Goal: Communication & Community: Answer question/provide support

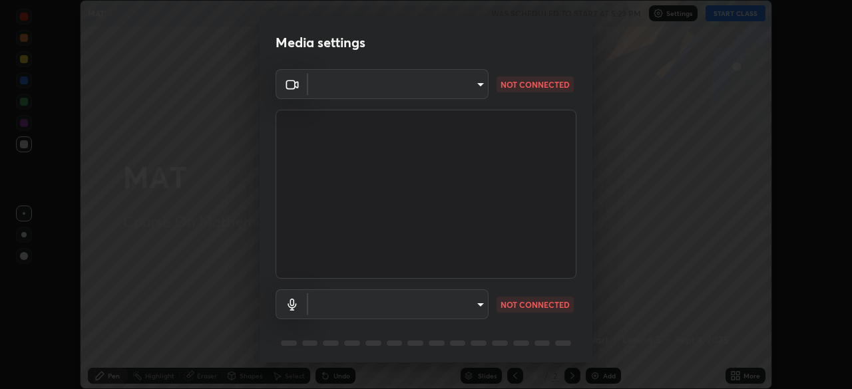
scroll to position [47, 0]
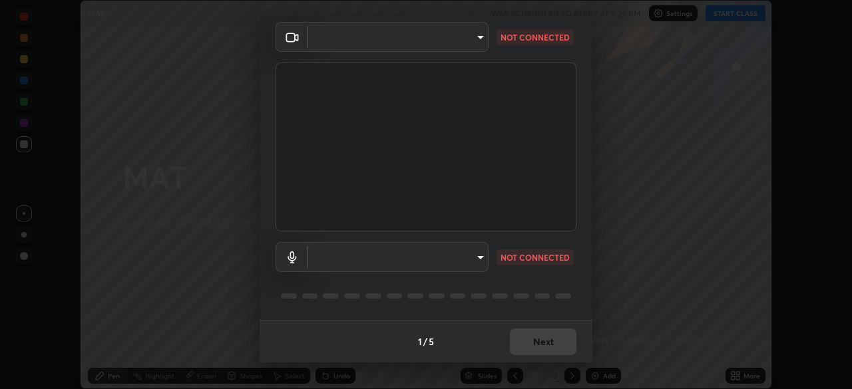
click at [474, 263] on body "Erase all MAT WAS SCHEDULED TO START AT 5:29 PM Settings START CLASS Setting up…" at bounding box center [426, 194] width 852 height 389
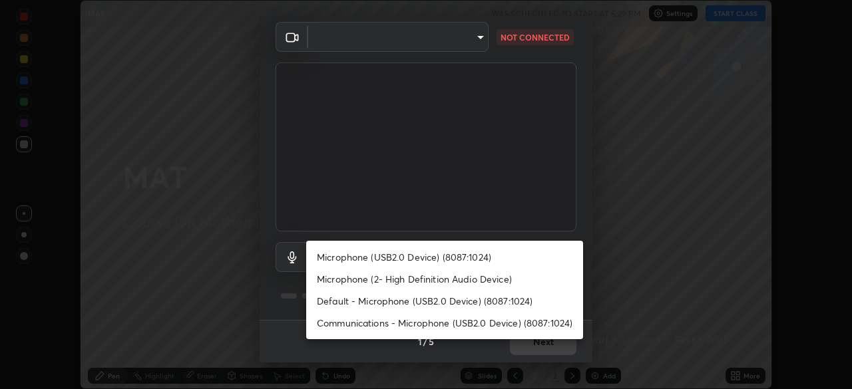
click at [391, 257] on li "Microphone (USB2.0 Device) (8087:1024)" at bounding box center [444, 257] width 277 height 22
type input "d5c56b32fc4999ef94e41afb97ee88625e503e5b3ae20b89ae5833004d1d893c"
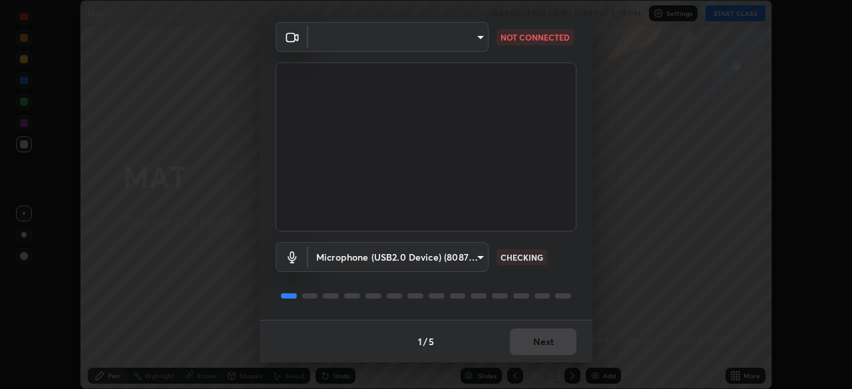
click at [465, 260] on body "Erase all MAT WAS SCHEDULED TO START AT 5:29 PM Settings START CLASS Setting up…" at bounding box center [426, 194] width 852 height 389
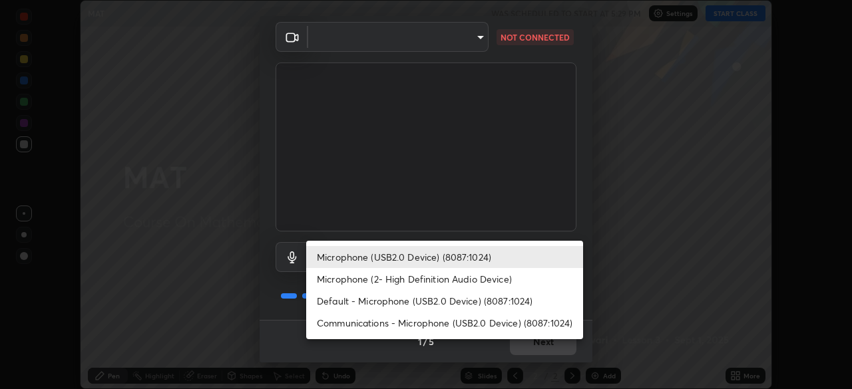
click at [468, 256] on li "Microphone (USB2.0 Device) (8087:1024)" at bounding box center [444, 257] width 277 height 22
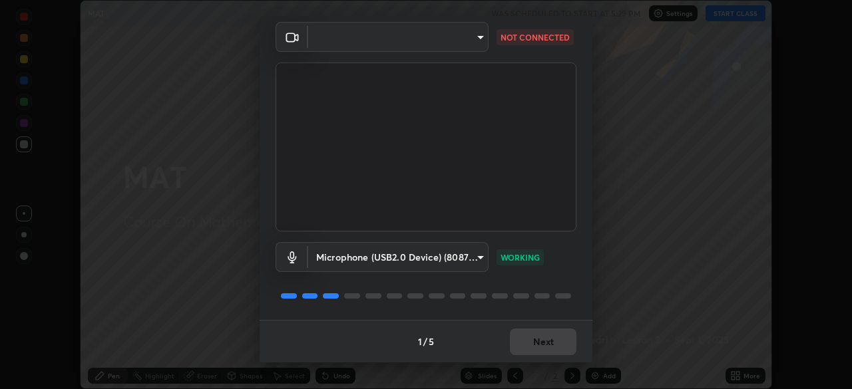
click at [522, 333] on div "1 / 5 Next" at bounding box center [425, 341] width 333 height 43
click at [449, 257] on body "Erase all MAT WAS SCHEDULED TO START AT 5:29 PM Settings START CLASS Setting up…" at bounding box center [426, 194] width 852 height 389
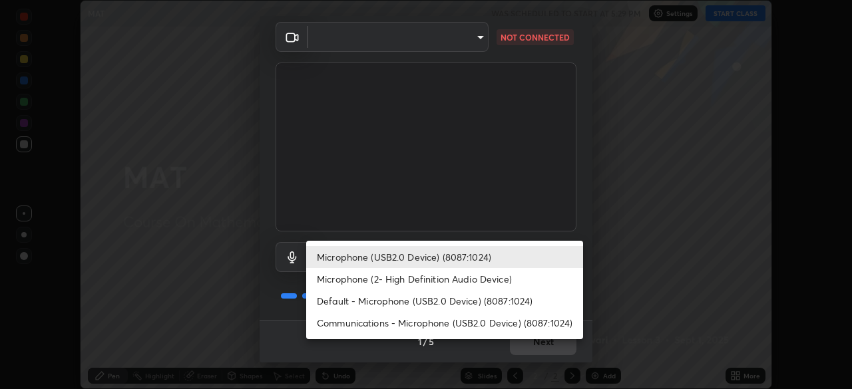
click at [443, 254] on li "Microphone (USB2.0 Device) (8087:1024)" at bounding box center [444, 257] width 277 height 22
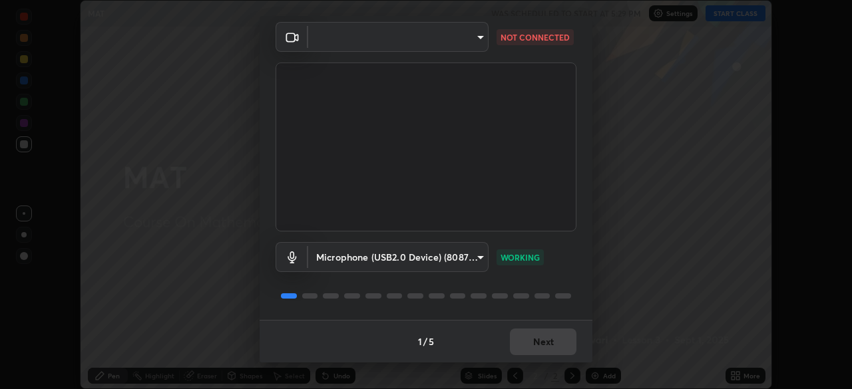
click at [520, 351] on div "1 / 5 Next" at bounding box center [425, 341] width 333 height 43
click at [526, 341] on div "1 / 5 Next" at bounding box center [425, 341] width 333 height 43
click at [532, 344] on div "1 / 5 Next" at bounding box center [425, 341] width 333 height 43
click at [529, 345] on div "1 / 5 Next" at bounding box center [425, 341] width 333 height 43
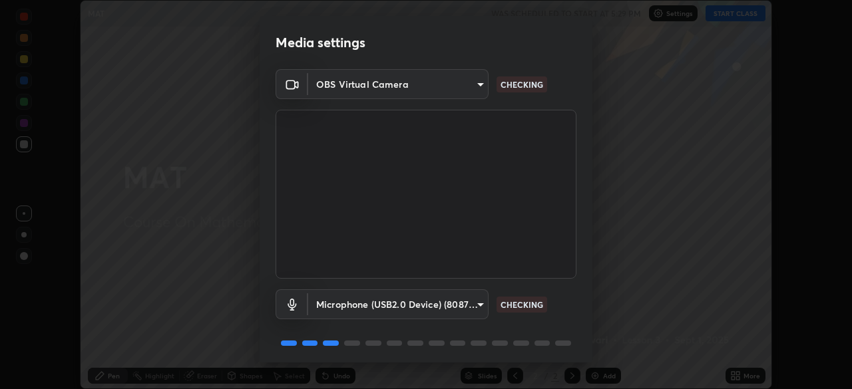
scroll to position [47, 0]
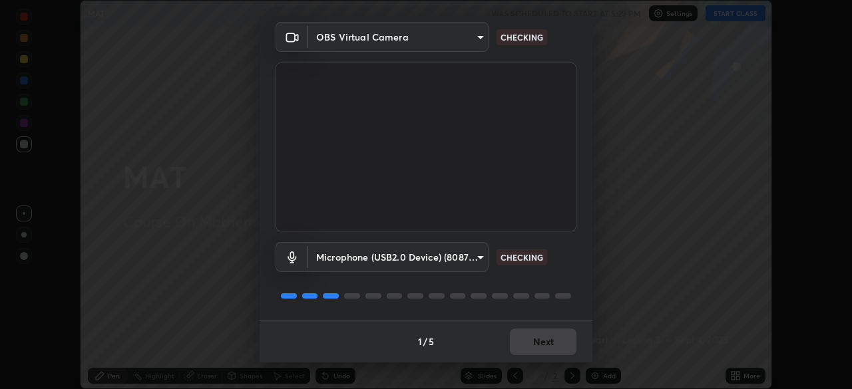
click at [535, 348] on div "1 / 5 Next" at bounding box center [425, 341] width 333 height 43
click at [537, 345] on div "1 / 5 Next" at bounding box center [425, 341] width 333 height 43
click at [536, 350] on div "1 / 5 Next" at bounding box center [425, 341] width 333 height 43
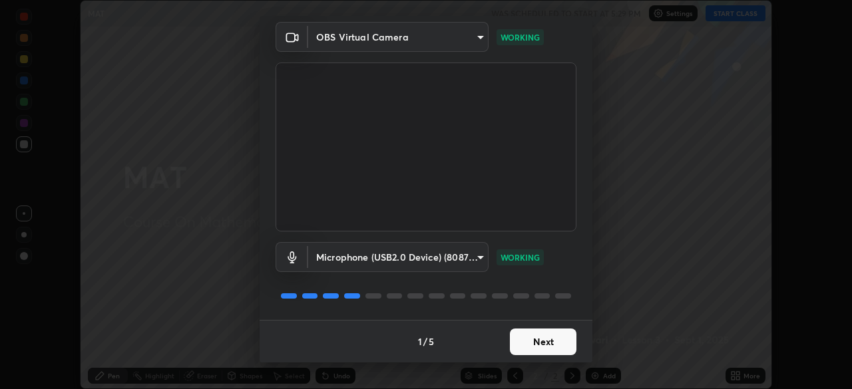
click at [543, 345] on button "Next" at bounding box center [543, 342] width 67 height 27
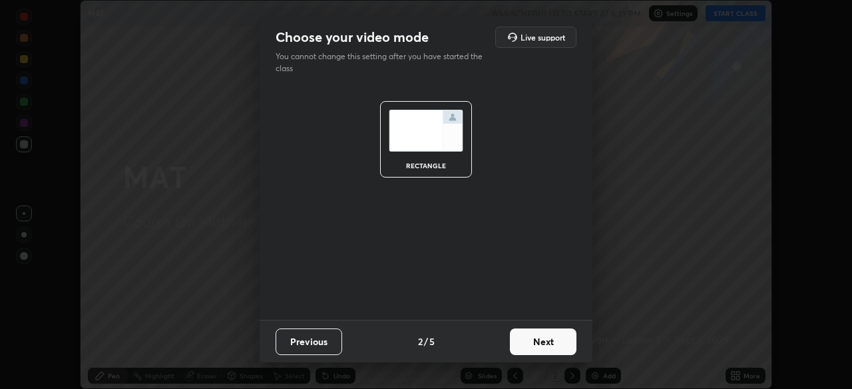
click at [543, 346] on button "Next" at bounding box center [543, 342] width 67 height 27
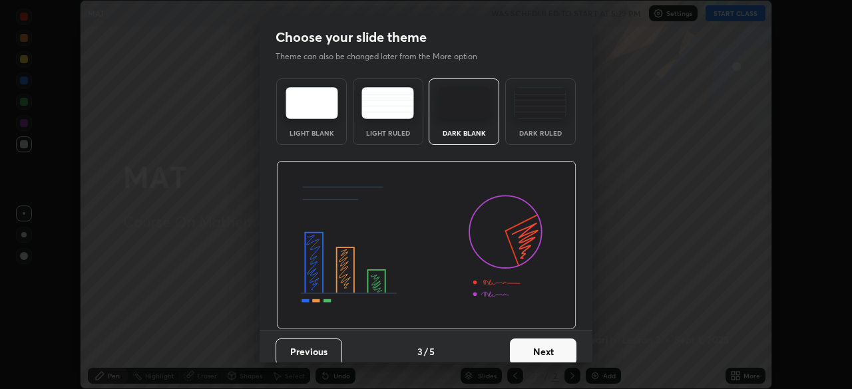
click at [543, 353] on button "Next" at bounding box center [543, 352] width 67 height 27
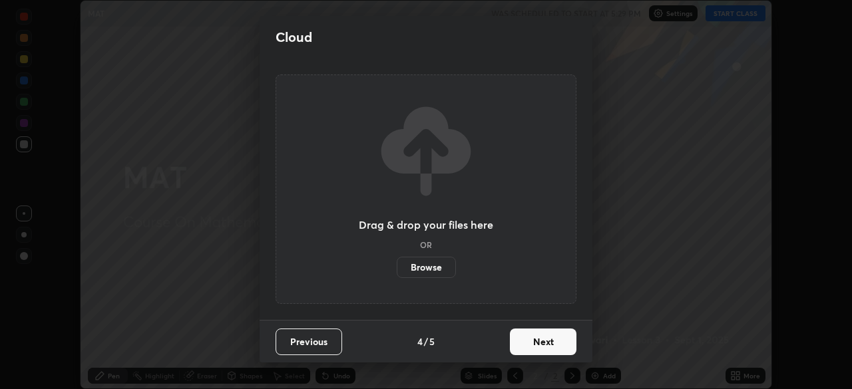
click at [546, 345] on button "Next" at bounding box center [543, 342] width 67 height 27
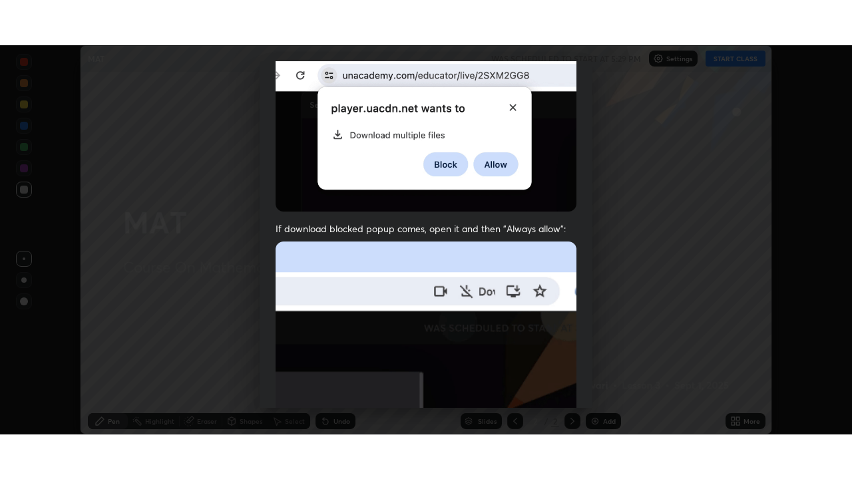
scroll to position [319, 0]
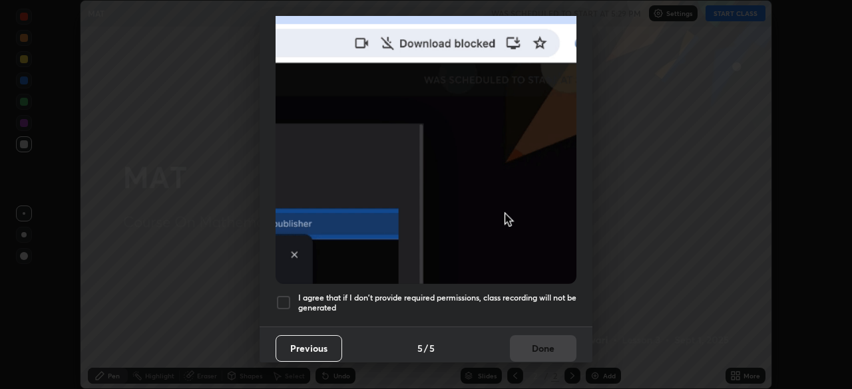
click at [285, 296] on div at bounding box center [283, 303] width 16 height 16
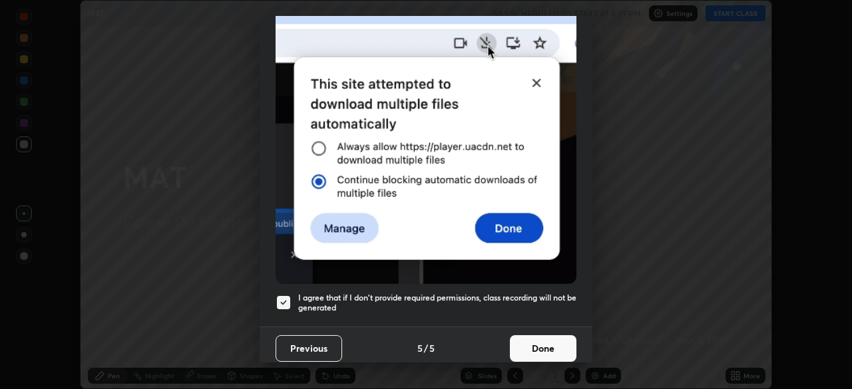
click at [524, 343] on button "Done" at bounding box center [543, 348] width 67 height 27
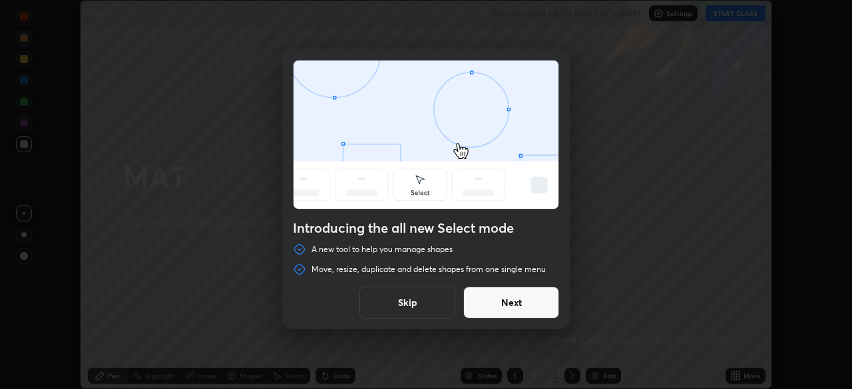
click at [492, 307] on button "Next" at bounding box center [511, 303] width 96 height 32
click at [494, 309] on button "Next" at bounding box center [511, 303] width 96 height 32
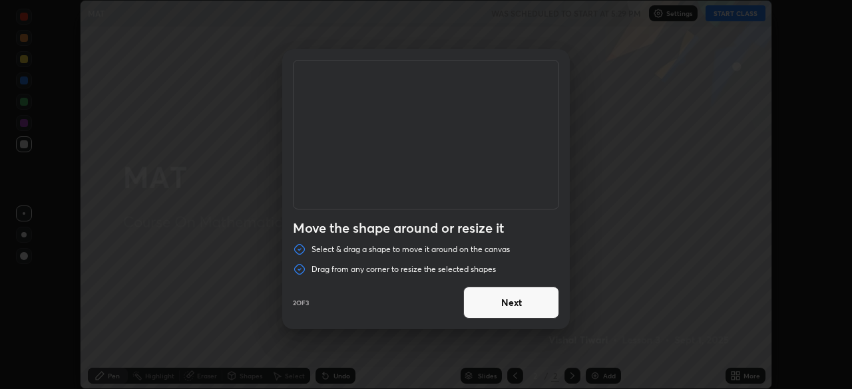
click at [494, 309] on button "Next" at bounding box center [511, 303] width 96 height 32
click at [494, 309] on button "Done" at bounding box center [511, 303] width 96 height 32
click at [494, 305] on div "Duplicate or delete a shape Duplicate or delete selected shapes quickly by usin…" at bounding box center [426, 194] width 852 height 389
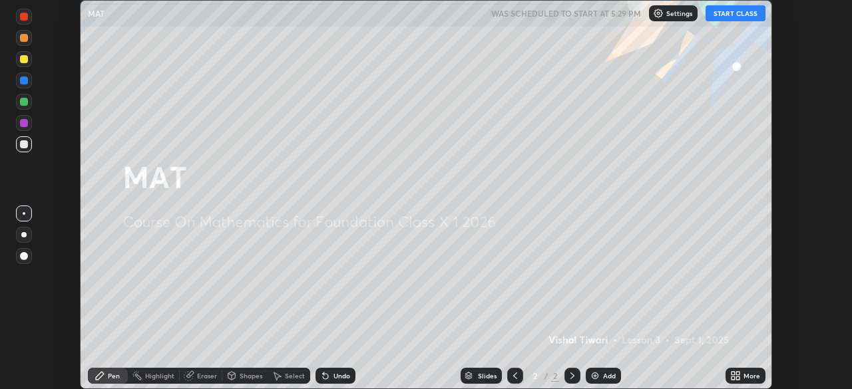
click at [731, 15] on button "START CLASS" at bounding box center [735, 13] width 60 height 16
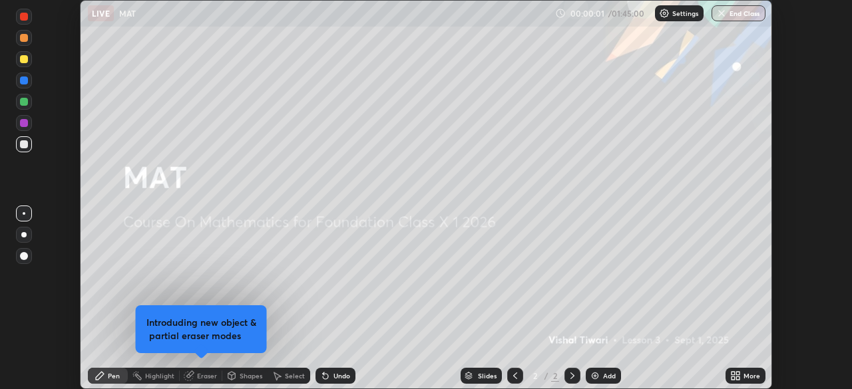
click at [607, 379] on div "Add" at bounding box center [609, 376] width 13 height 7
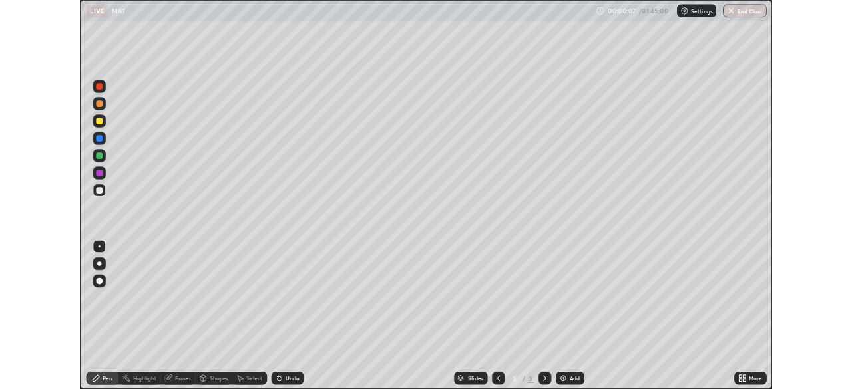
scroll to position [479, 852]
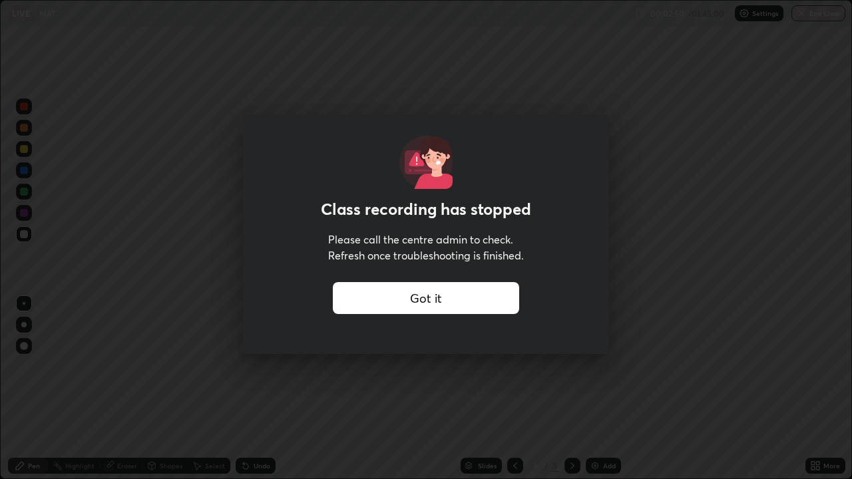
click at [459, 297] on div "Got it" at bounding box center [426, 298] width 186 height 32
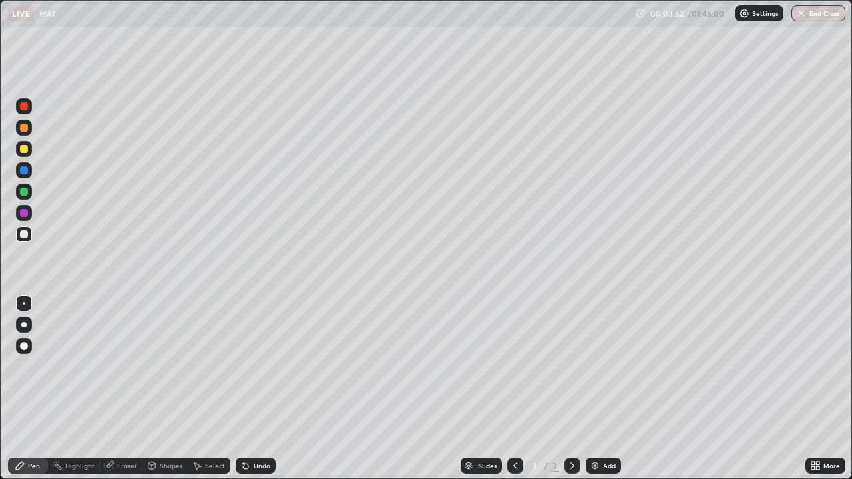
click at [605, 389] on div "Add" at bounding box center [609, 465] width 13 height 7
click at [126, 389] on div "Eraser" at bounding box center [121, 466] width 43 height 16
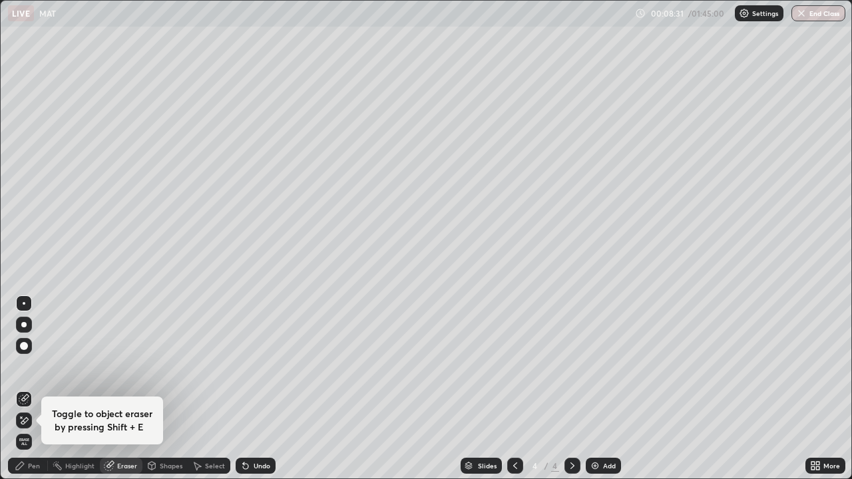
click at [29, 389] on div "Pen" at bounding box center [34, 465] width 12 height 7
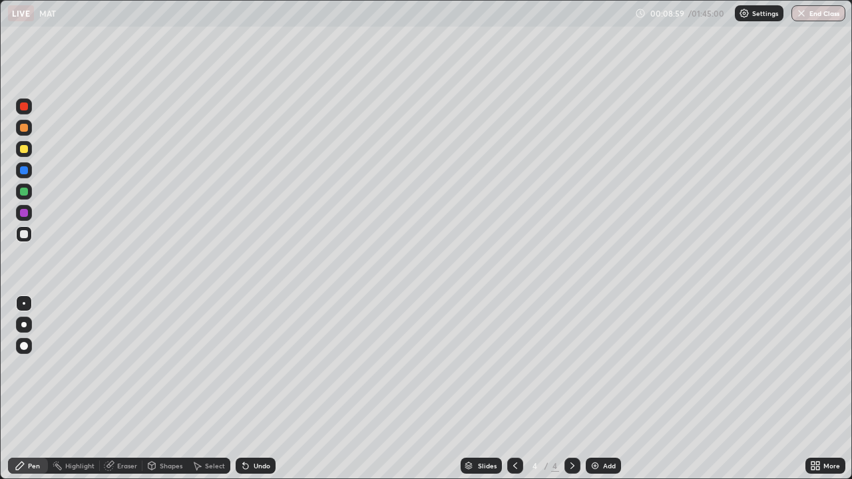
click at [24, 215] on div at bounding box center [24, 213] width 8 height 8
click at [608, 389] on div "Add" at bounding box center [609, 465] width 13 height 7
click at [160, 389] on div "Shapes" at bounding box center [164, 466] width 45 height 16
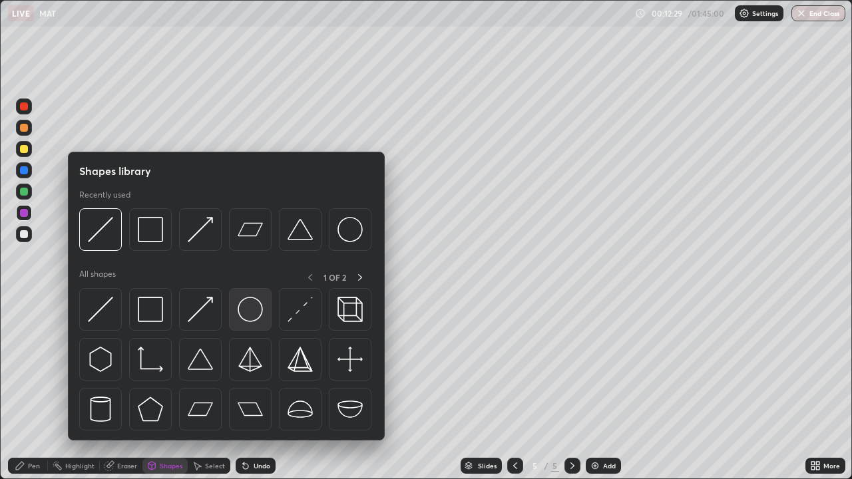
click at [245, 315] on img at bounding box center [250, 309] width 25 height 25
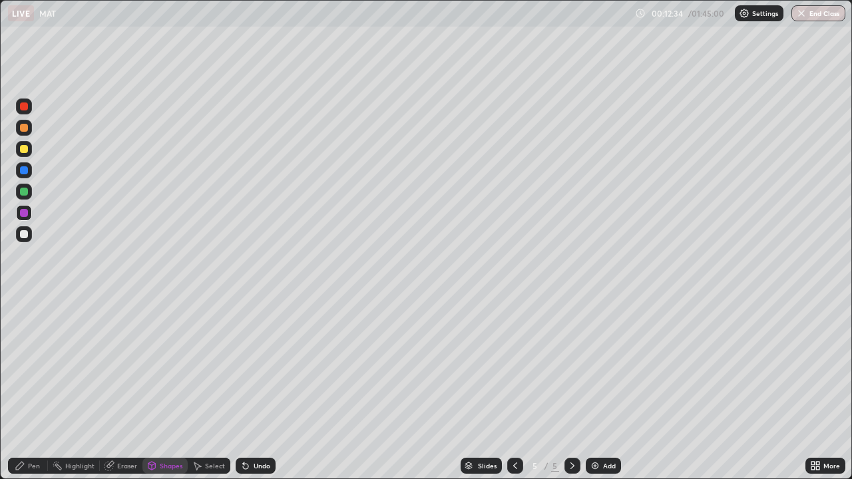
click at [31, 389] on div "Pen" at bounding box center [34, 465] width 12 height 7
click at [23, 231] on div at bounding box center [24, 234] width 8 height 8
click at [24, 325] on div at bounding box center [23, 324] width 5 height 5
click at [120, 389] on div "Eraser" at bounding box center [127, 465] width 20 height 7
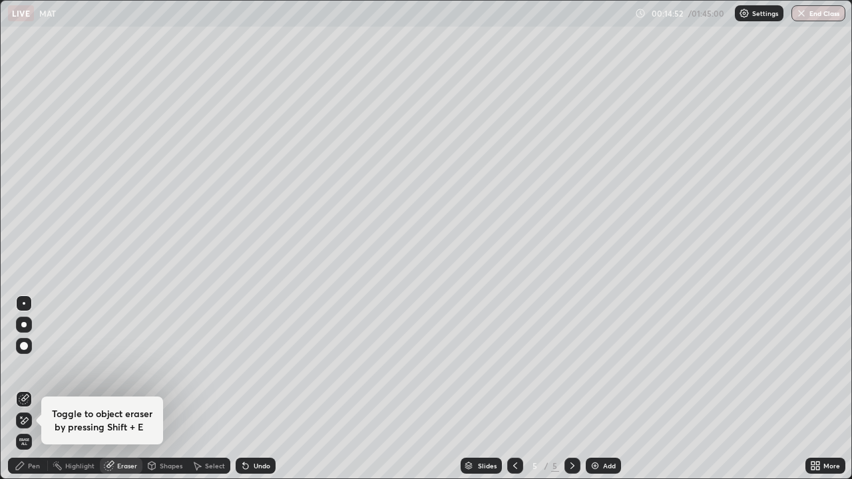
click at [23, 389] on icon at bounding box center [20, 465] width 11 height 11
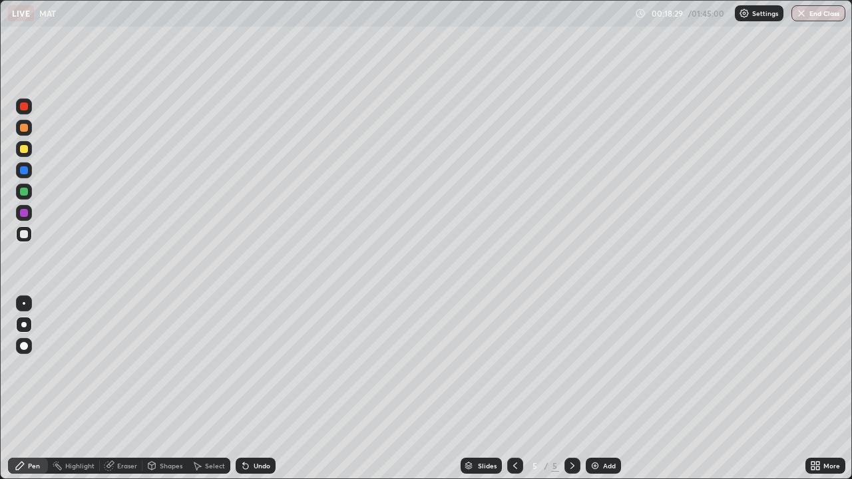
click at [121, 389] on div "Eraser" at bounding box center [127, 465] width 20 height 7
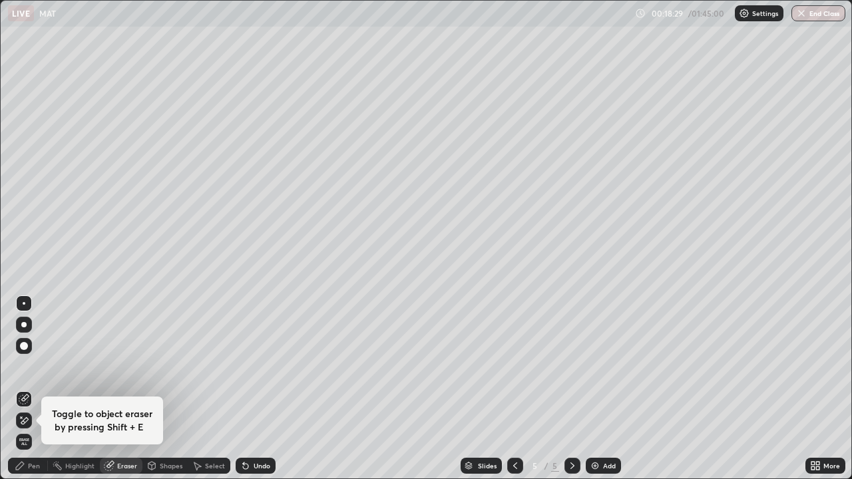
click at [125, 389] on div "Eraser" at bounding box center [121, 466] width 43 height 16
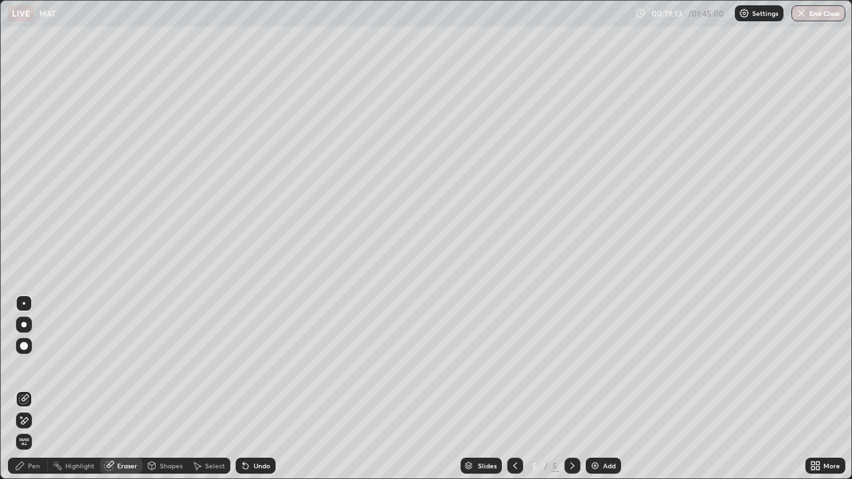
click at [594, 389] on img at bounding box center [595, 465] width 11 height 11
click at [30, 389] on div "Pen" at bounding box center [34, 465] width 12 height 7
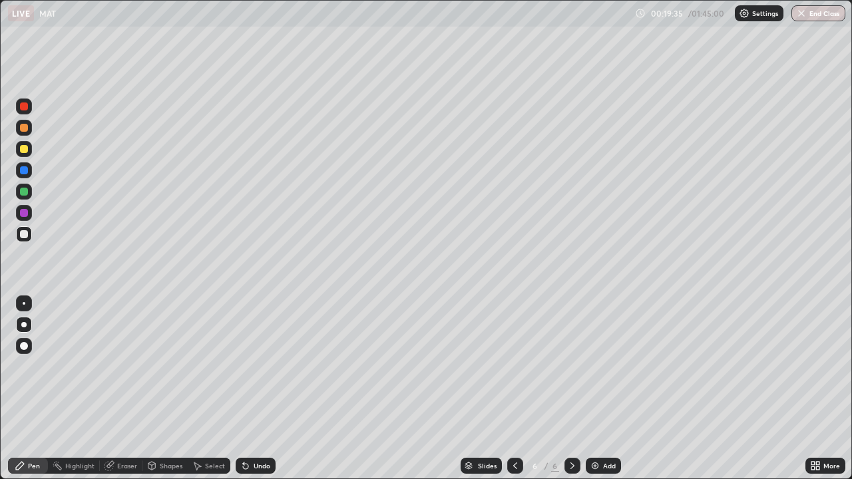
click at [172, 389] on div "Shapes" at bounding box center [164, 466] width 45 height 16
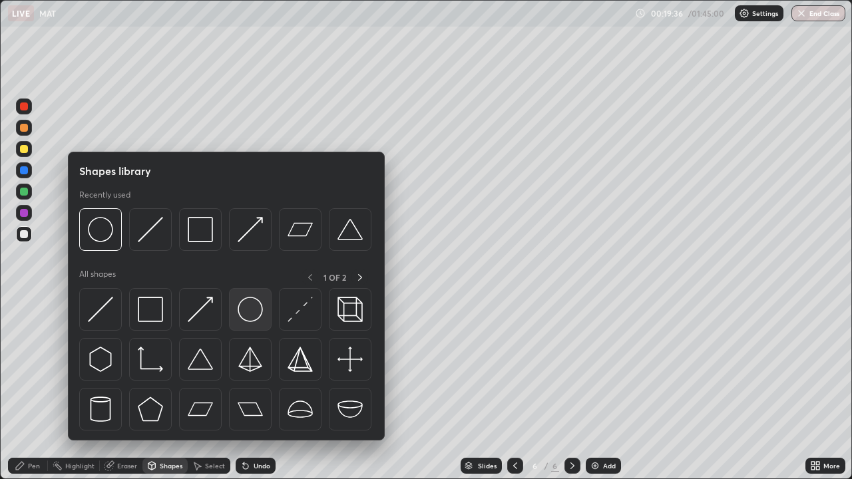
click at [251, 315] on img at bounding box center [250, 309] width 25 height 25
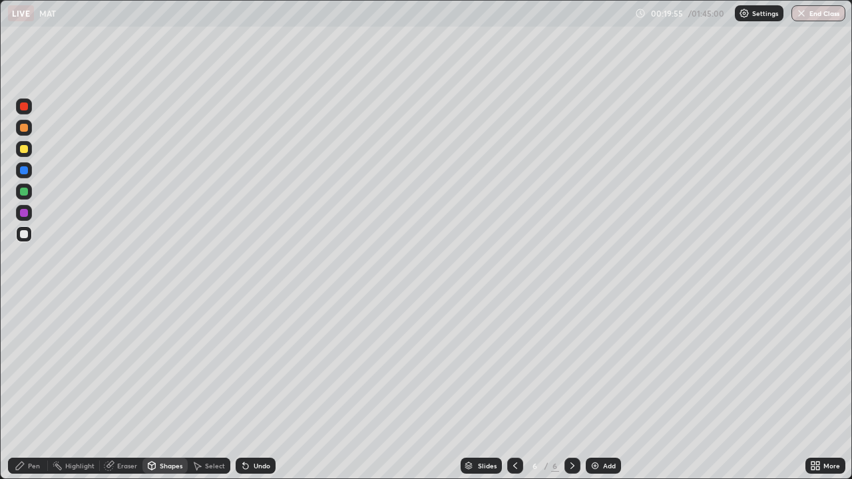
click at [27, 389] on div "Pen" at bounding box center [28, 466] width 40 height 16
click at [596, 389] on img at bounding box center [595, 465] width 11 height 11
click at [124, 389] on div "Eraser" at bounding box center [127, 465] width 20 height 7
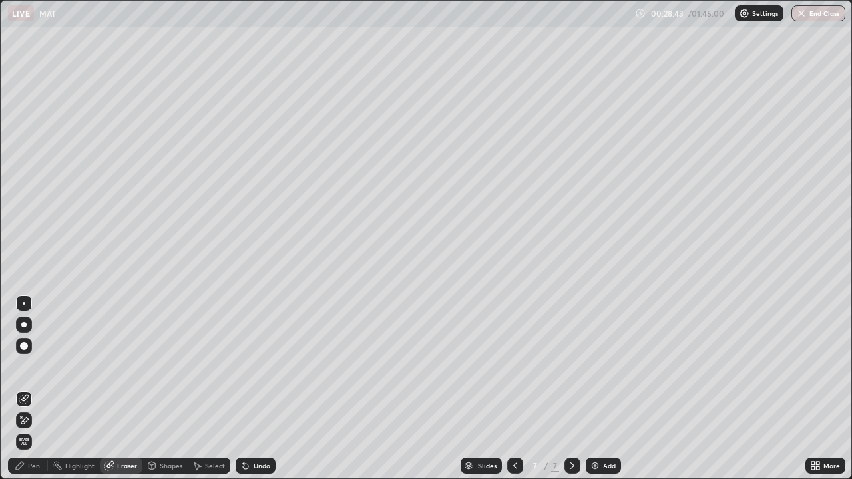
click at [37, 389] on div "Pen" at bounding box center [34, 465] width 12 height 7
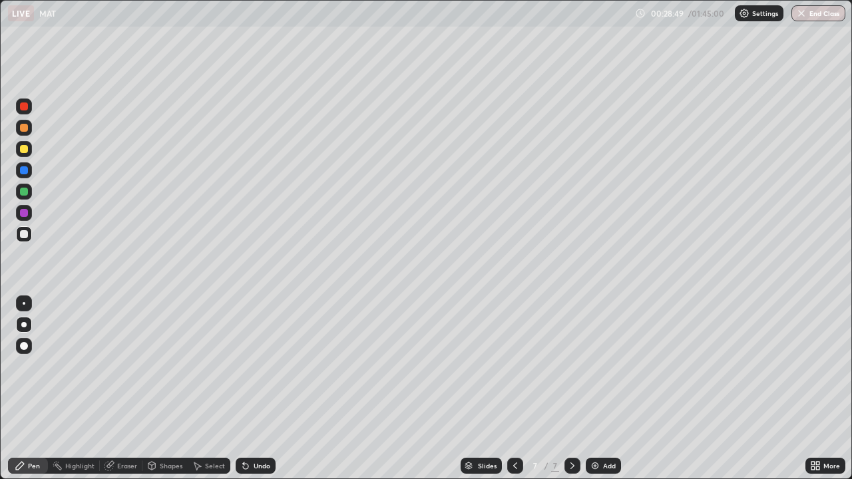
click at [24, 214] on div at bounding box center [24, 213] width 8 height 8
click at [116, 389] on div "Eraser" at bounding box center [121, 466] width 43 height 16
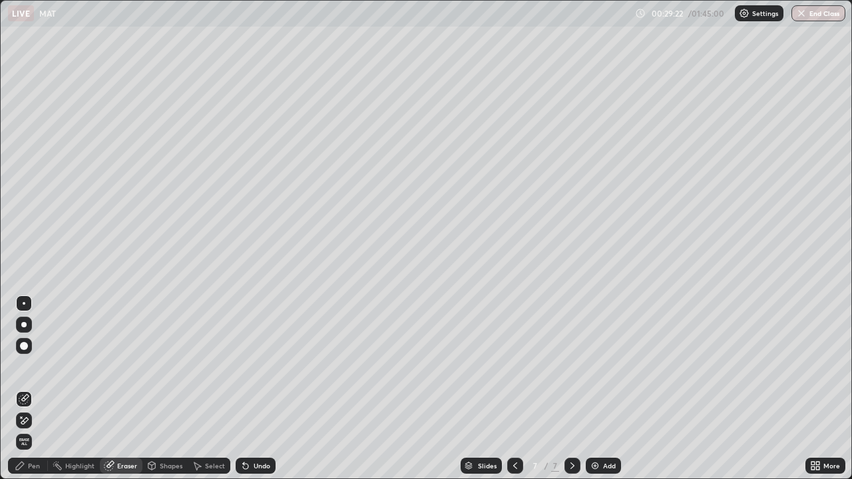
click at [34, 389] on div "Pen" at bounding box center [34, 465] width 12 height 7
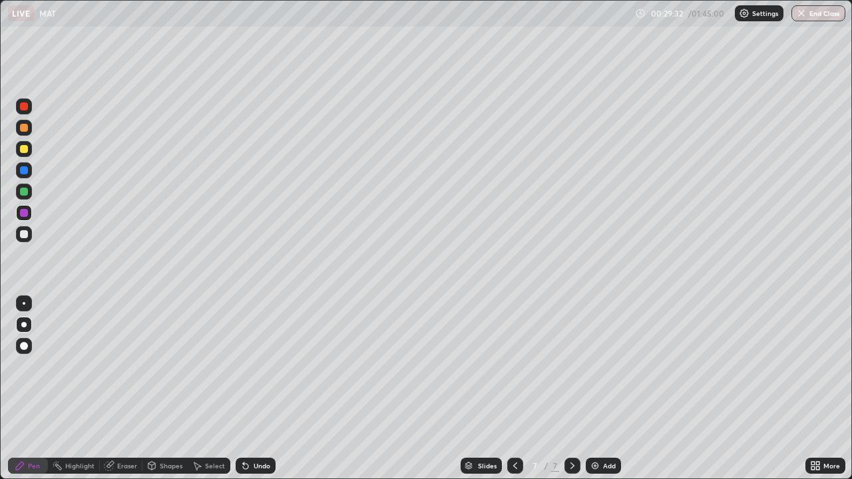
click at [126, 389] on div "Eraser" at bounding box center [127, 465] width 20 height 7
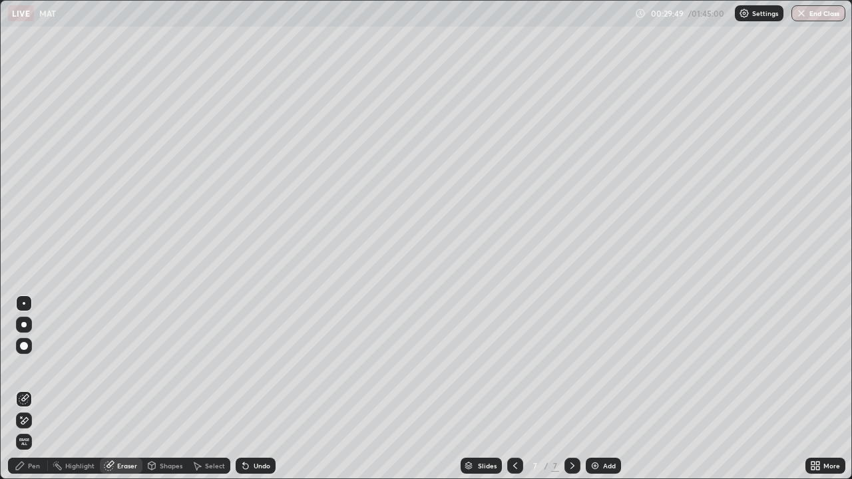
click at [35, 389] on div "Pen" at bounding box center [34, 465] width 12 height 7
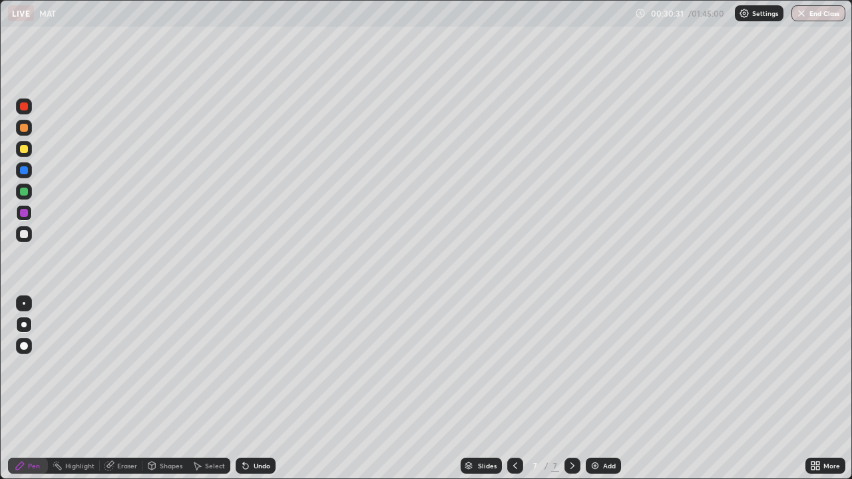
click at [601, 389] on div "Add" at bounding box center [603, 466] width 35 height 16
click at [599, 389] on div "Add" at bounding box center [603, 466] width 35 height 16
click at [168, 389] on div "Shapes" at bounding box center [171, 465] width 23 height 7
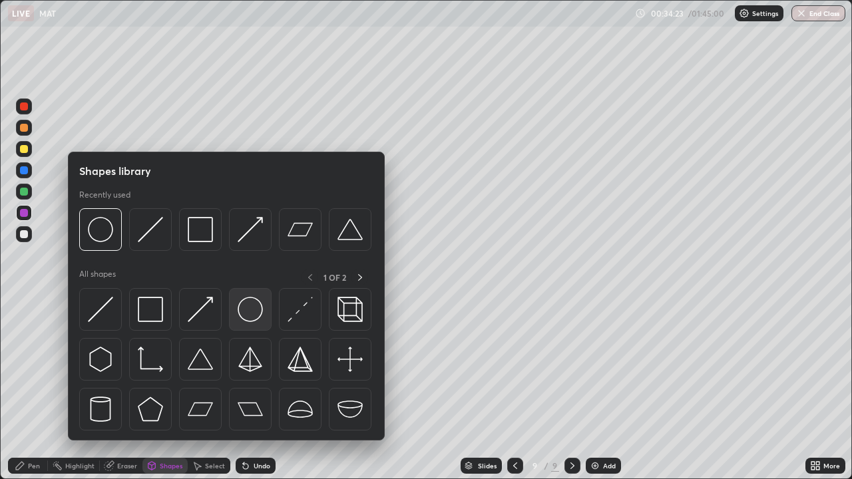
click at [254, 307] on img at bounding box center [250, 309] width 25 height 25
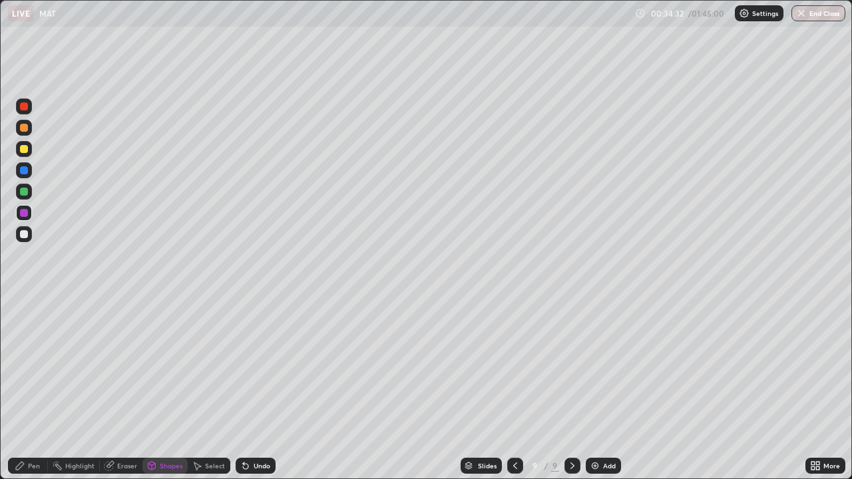
click at [34, 389] on div "Pen" at bounding box center [34, 465] width 12 height 7
click at [250, 389] on div "Undo" at bounding box center [256, 466] width 40 height 16
click at [256, 389] on div "Undo" at bounding box center [262, 465] width 17 height 7
click at [126, 389] on div "Eraser" at bounding box center [127, 465] width 20 height 7
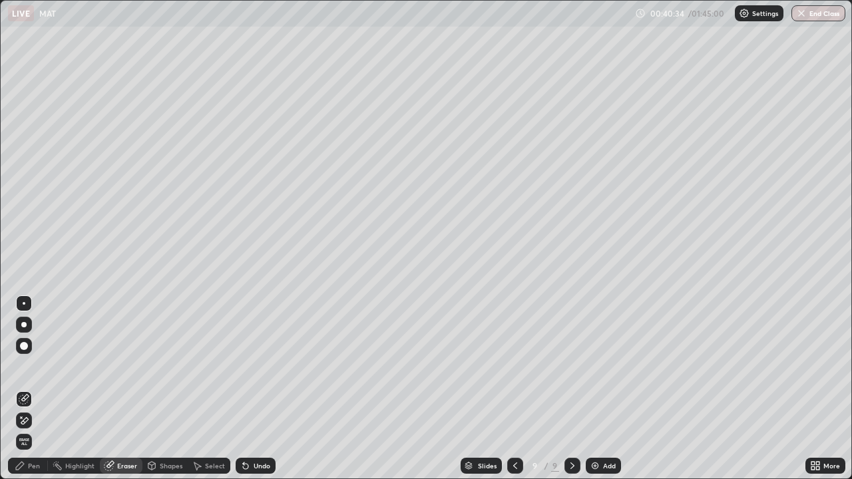
click at [35, 389] on div "Pen" at bounding box center [34, 465] width 12 height 7
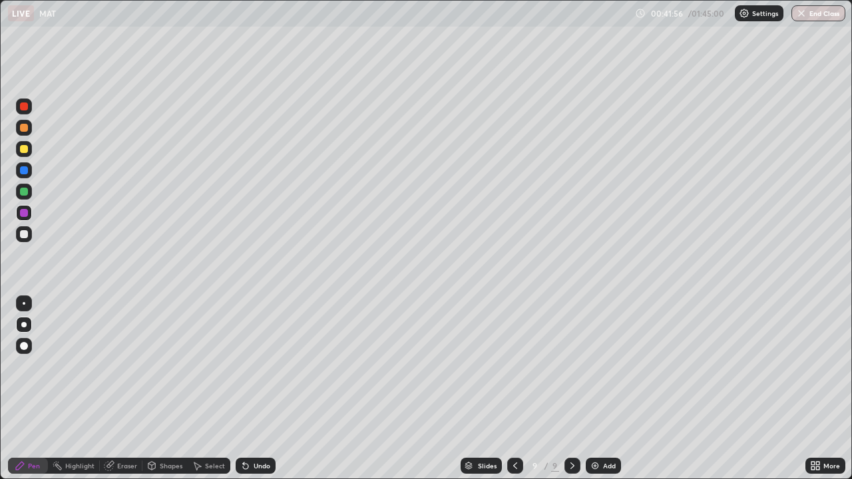
click at [603, 389] on div "Add" at bounding box center [609, 465] width 13 height 7
click at [173, 389] on div "Shapes" at bounding box center [171, 465] width 23 height 7
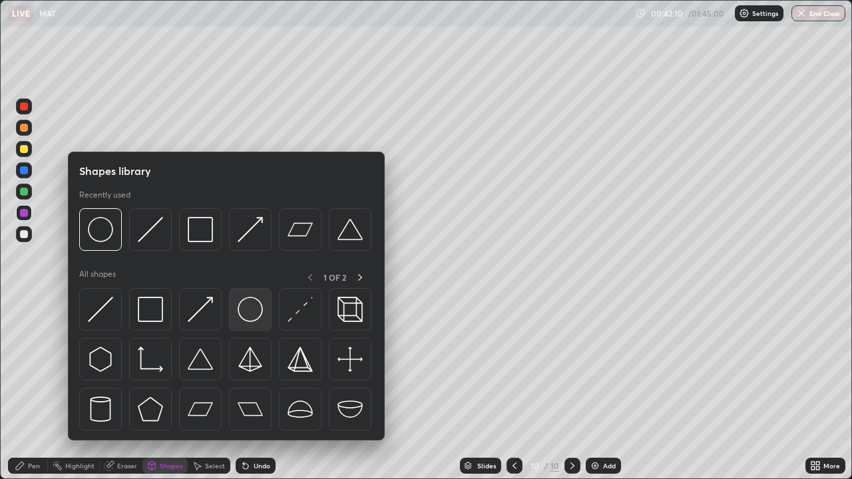
click at [254, 312] on img at bounding box center [250, 309] width 25 height 25
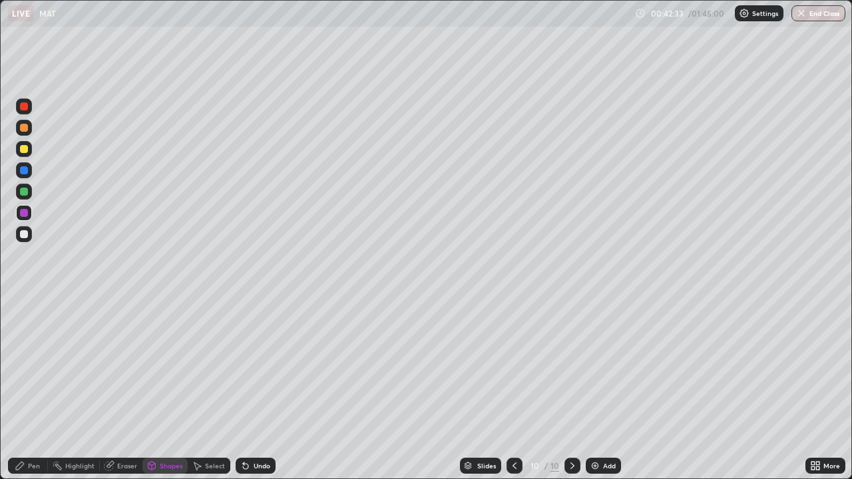
click at [263, 389] on div "Undo" at bounding box center [256, 466] width 40 height 16
click at [36, 389] on div "Pen" at bounding box center [34, 465] width 12 height 7
click at [262, 389] on div "Undo" at bounding box center [262, 465] width 17 height 7
click at [255, 389] on div "Undo" at bounding box center [256, 466] width 40 height 16
click at [255, 389] on div "Undo" at bounding box center [262, 465] width 17 height 7
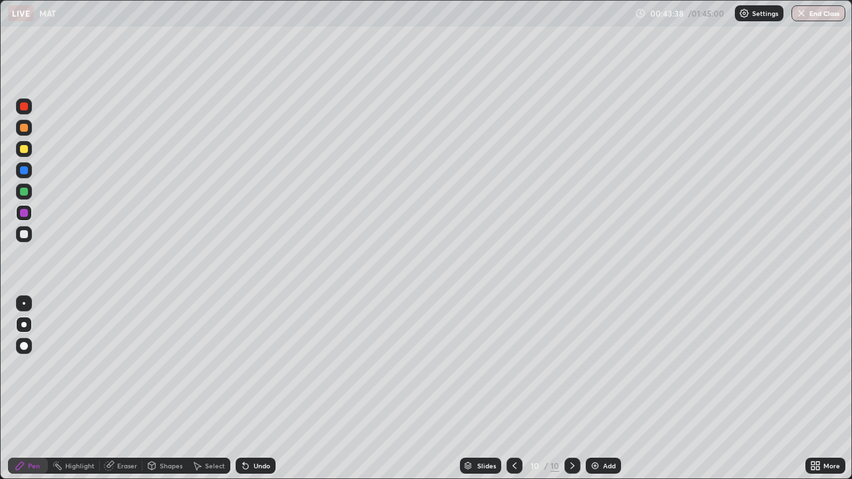
click at [261, 389] on div "Undo" at bounding box center [262, 465] width 17 height 7
click at [258, 389] on div "Undo" at bounding box center [262, 465] width 17 height 7
click at [254, 389] on div "Undo" at bounding box center [256, 466] width 40 height 16
click at [259, 389] on div "Undo" at bounding box center [262, 465] width 17 height 7
click at [263, 389] on div "Undo" at bounding box center [262, 465] width 17 height 7
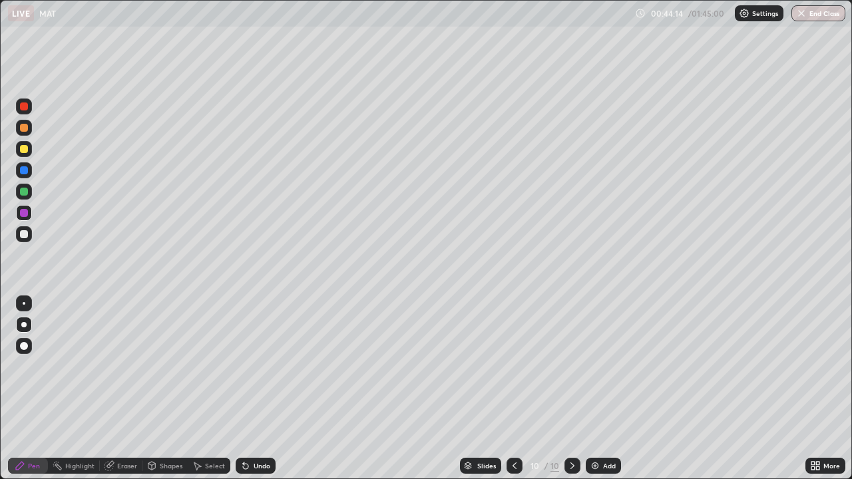
click at [128, 389] on div "Eraser" at bounding box center [127, 465] width 20 height 7
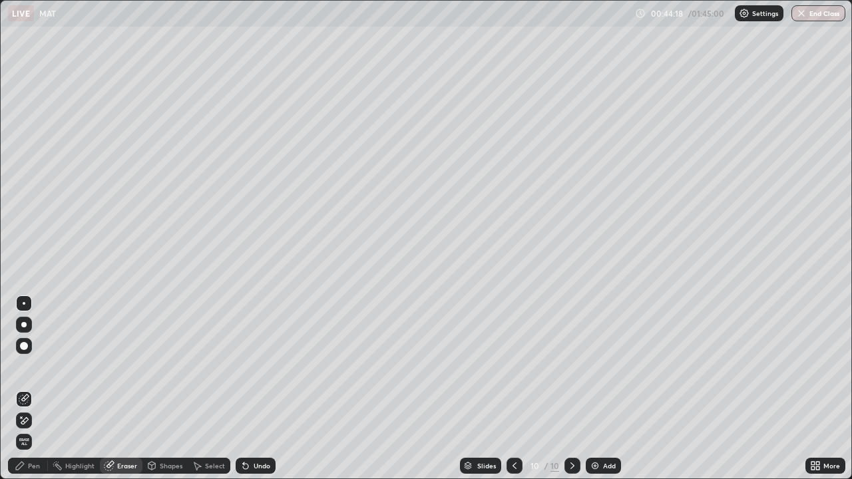
click at [243, 389] on icon at bounding box center [245, 466] width 5 height 5
click at [127, 389] on div "Eraser" at bounding box center [127, 465] width 20 height 7
click at [29, 389] on div "Pen" at bounding box center [28, 466] width 40 height 16
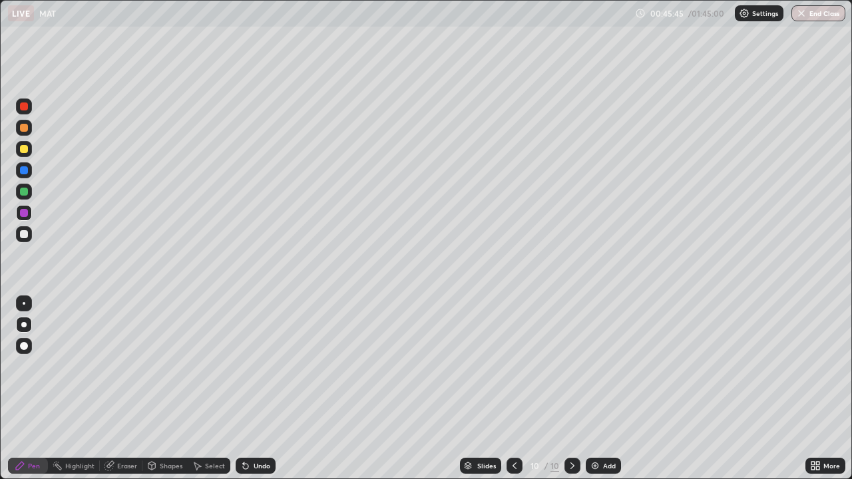
click at [126, 389] on div "Eraser" at bounding box center [127, 465] width 20 height 7
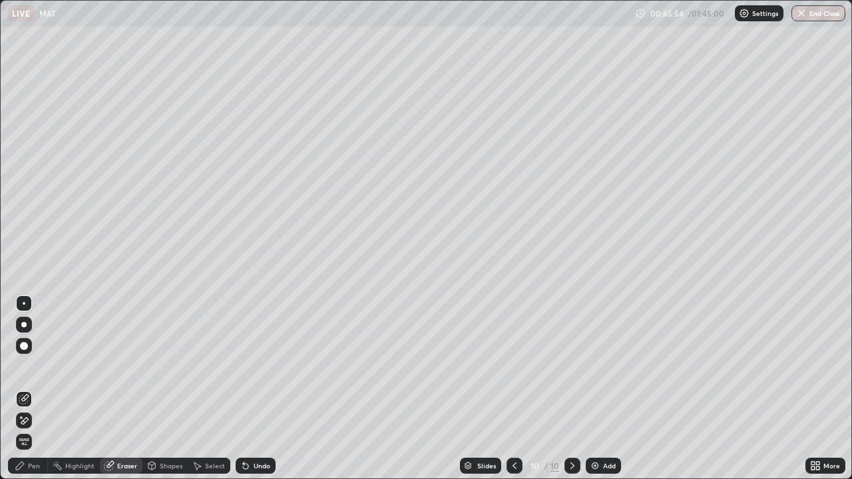
click at [35, 389] on div "Pen" at bounding box center [34, 465] width 12 height 7
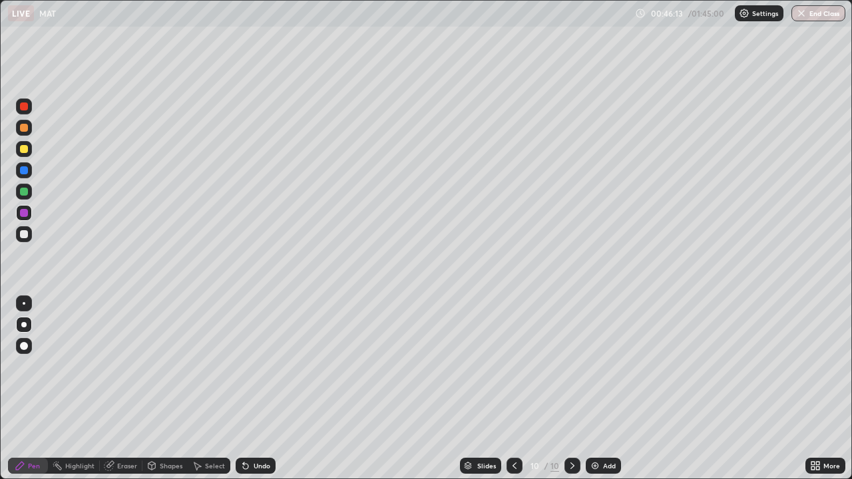
click at [265, 389] on div "Undo" at bounding box center [262, 465] width 17 height 7
click at [121, 389] on div "Eraser" at bounding box center [127, 465] width 20 height 7
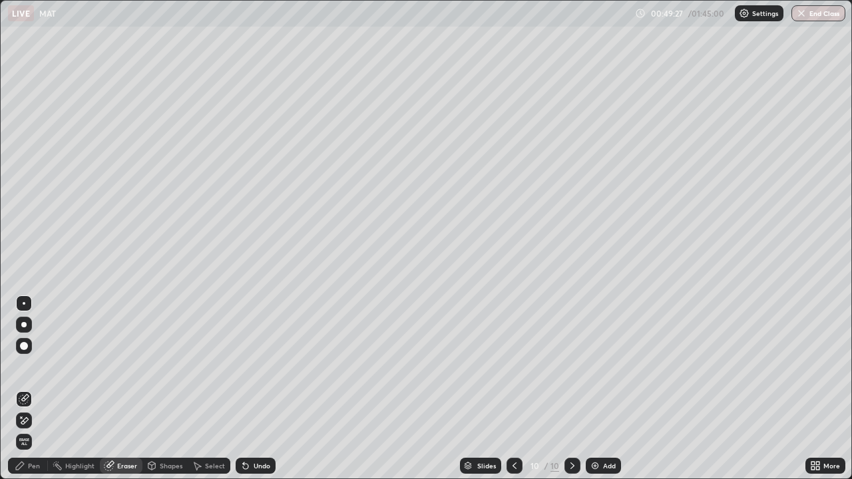
click at [35, 389] on div "Pen" at bounding box center [34, 465] width 12 height 7
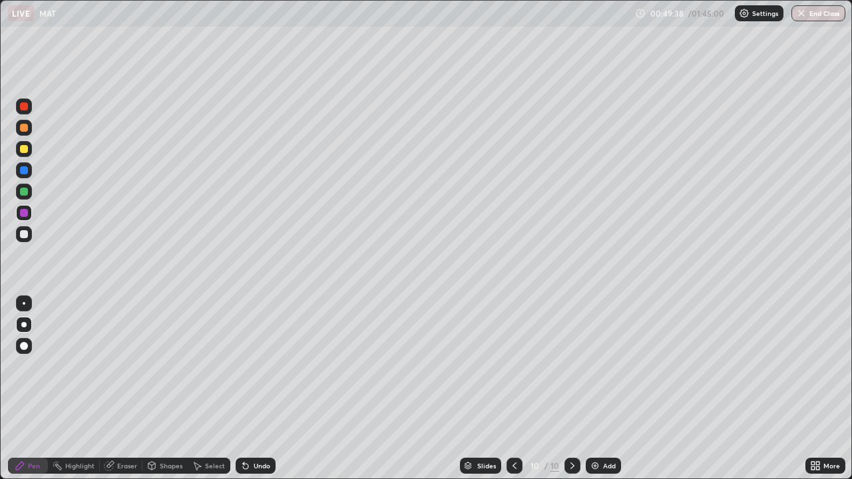
click at [122, 389] on div "Eraser" at bounding box center [127, 465] width 20 height 7
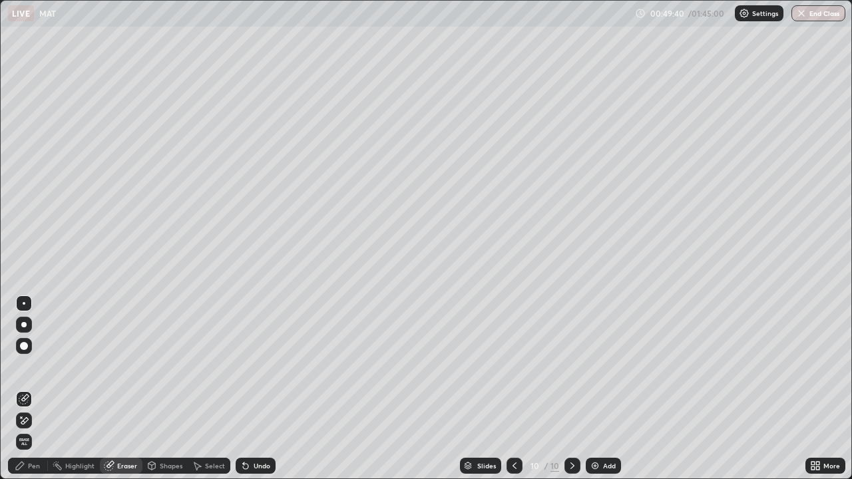
click at [32, 389] on div "Pen" at bounding box center [34, 465] width 12 height 7
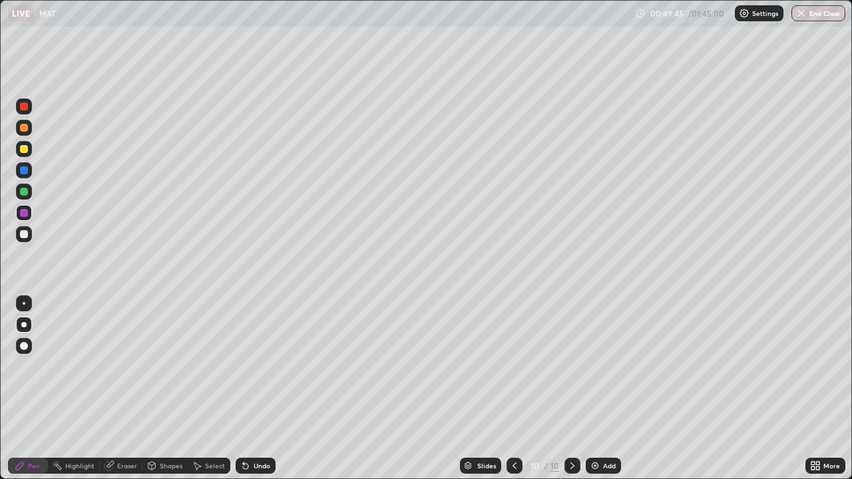
click at [261, 389] on div "Undo" at bounding box center [256, 466] width 40 height 16
click at [256, 389] on div "Undo" at bounding box center [262, 465] width 17 height 7
click at [132, 389] on div "Eraser" at bounding box center [127, 465] width 20 height 7
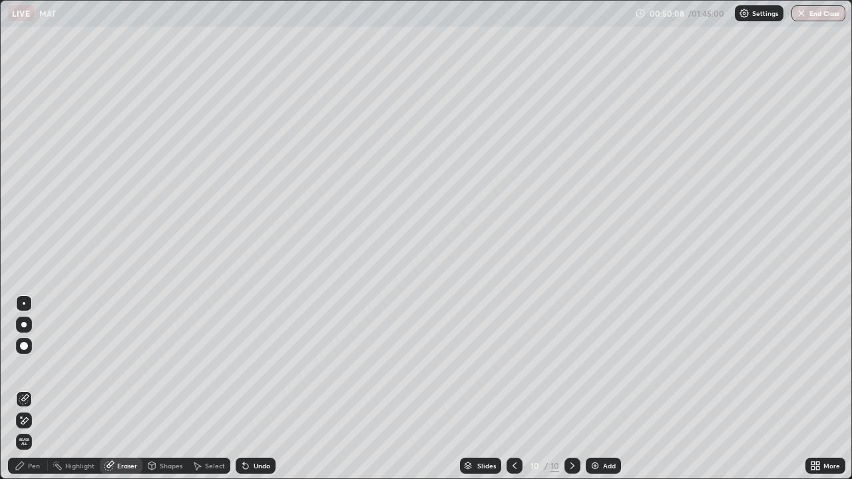
click at [37, 389] on div "Pen" at bounding box center [34, 465] width 12 height 7
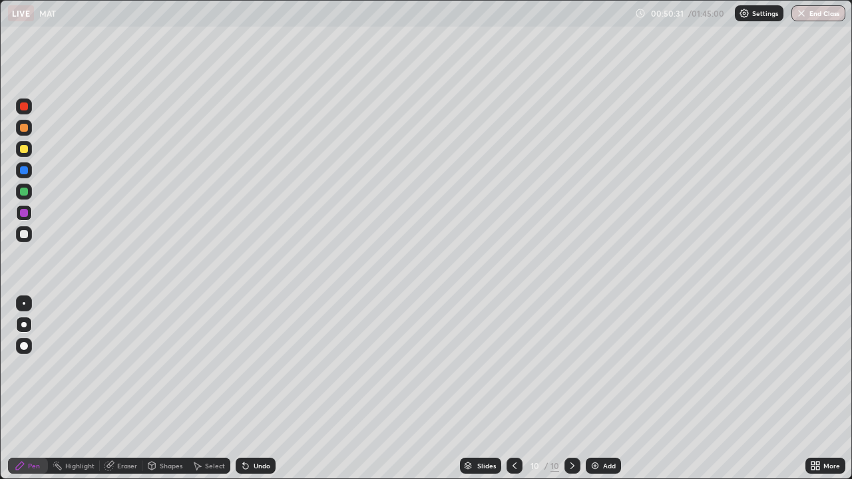
click at [125, 389] on div "Eraser" at bounding box center [127, 465] width 20 height 7
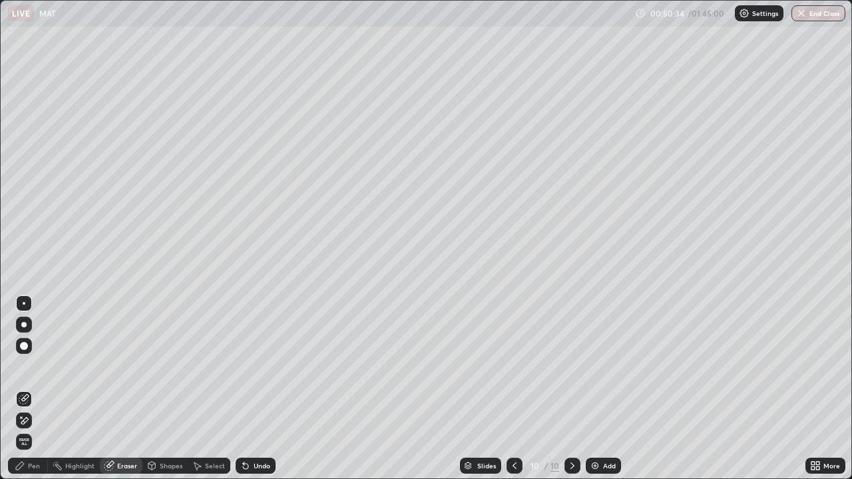
click at [35, 389] on div "Pen" at bounding box center [28, 466] width 40 height 16
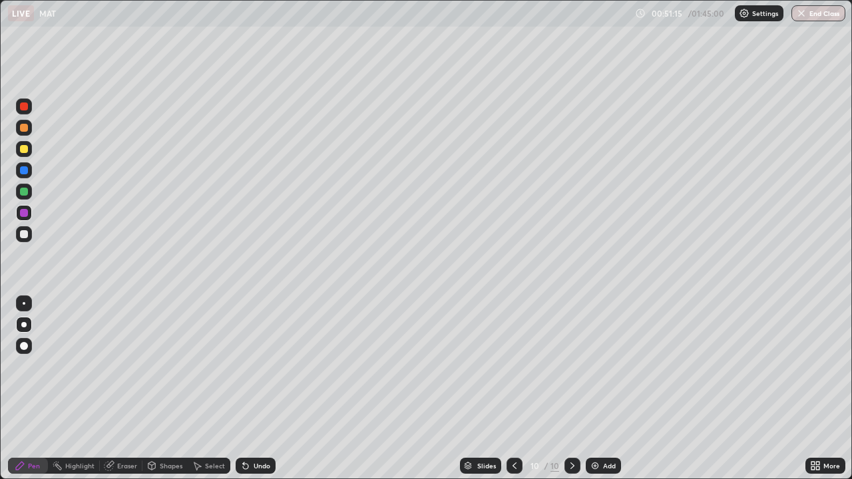
click at [130, 389] on div "Eraser" at bounding box center [121, 466] width 43 height 16
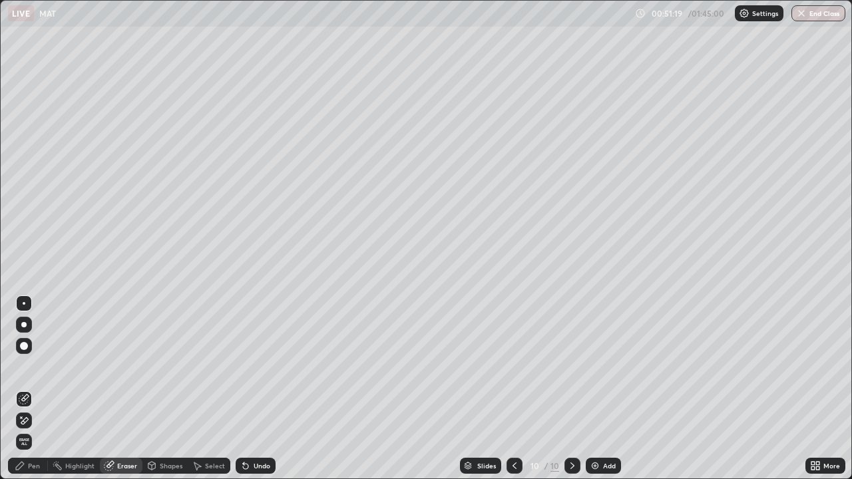
click at [35, 389] on div "Pen" at bounding box center [34, 465] width 12 height 7
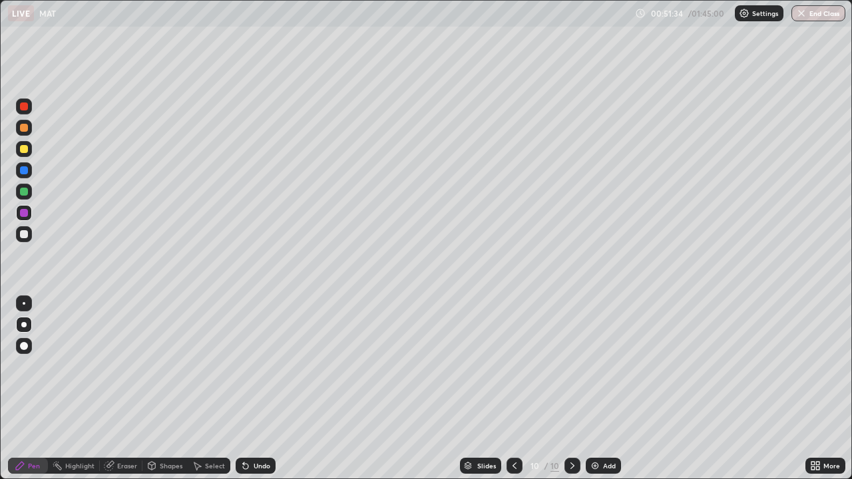
click at [603, 389] on div "Add" at bounding box center [609, 465] width 13 height 7
click at [159, 389] on div "Shapes" at bounding box center [164, 466] width 45 height 16
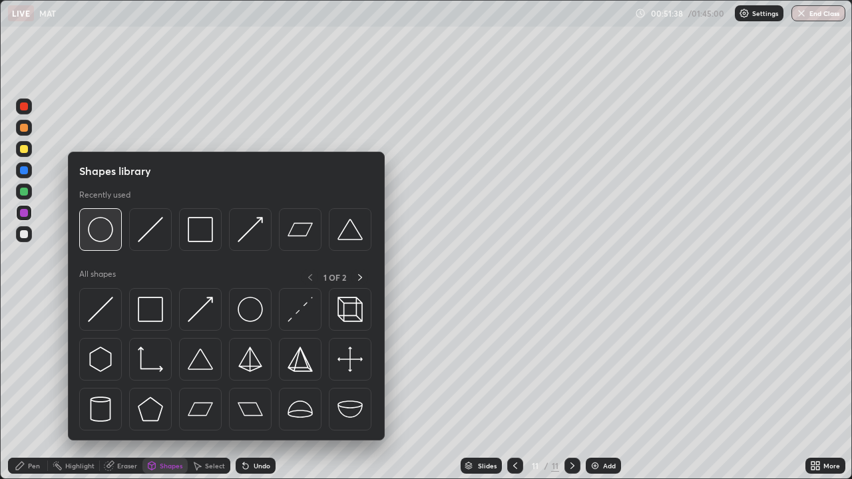
click at [100, 236] on img at bounding box center [100, 229] width 25 height 25
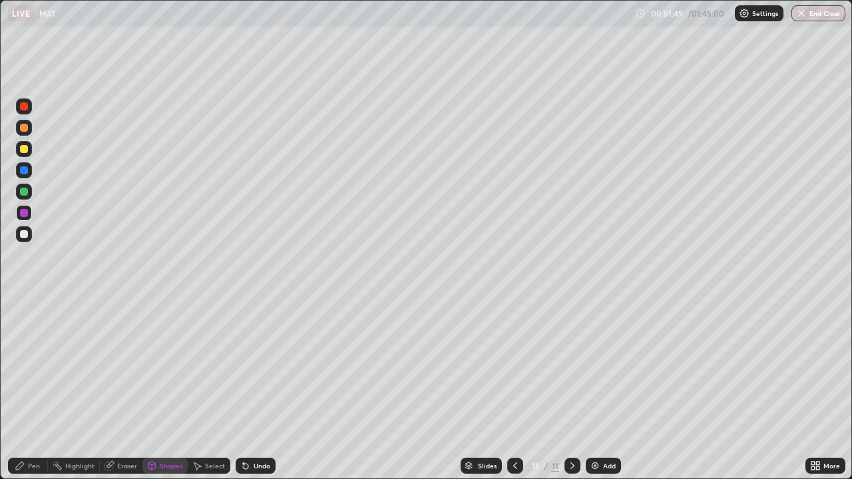
click at [24, 235] on div at bounding box center [24, 234] width 8 height 8
click at [254, 389] on div "Undo" at bounding box center [262, 465] width 17 height 7
click at [28, 389] on div "Pen" at bounding box center [34, 465] width 12 height 7
click at [263, 389] on div "Undo" at bounding box center [256, 466] width 40 height 16
click at [271, 389] on div "Undo" at bounding box center [256, 466] width 40 height 16
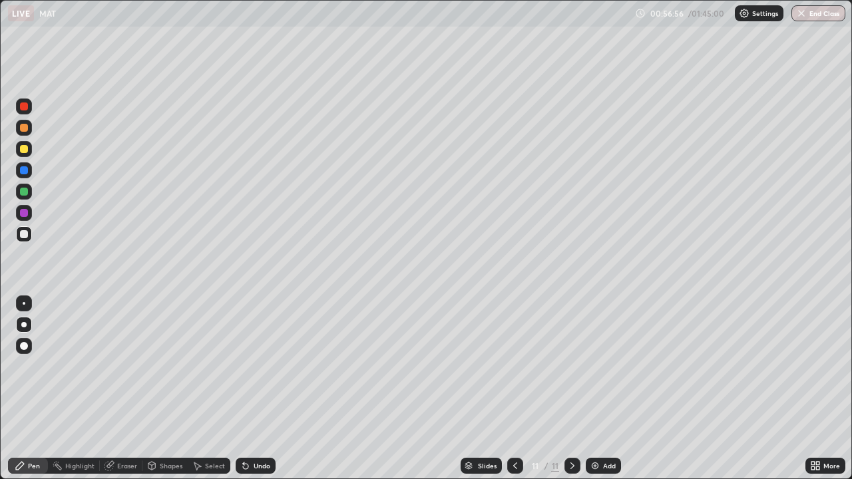
click at [259, 389] on div "Undo" at bounding box center [262, 465] width 17 height 7
click at [596, 389] on img at bounding box center [595, 465] width 11 height 11
click at [163, 389] on div "Shapes" at bounding box center [171, 465] width 23 height 7
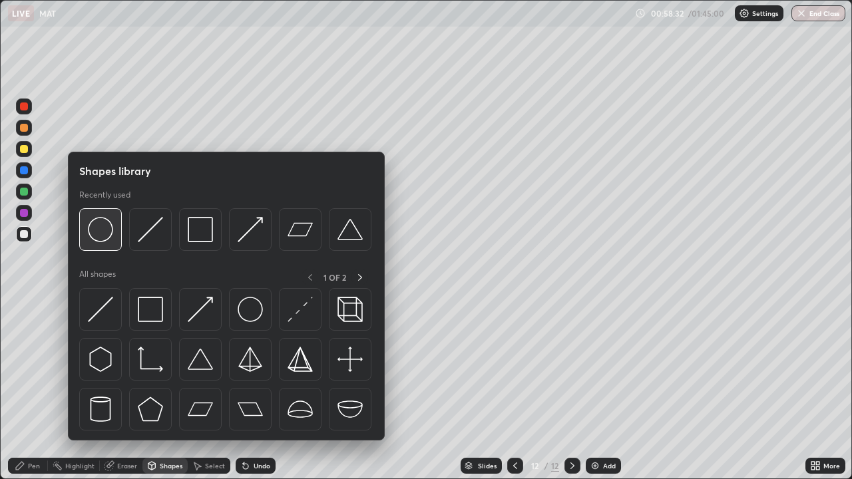
click at [110, 230] on img at bounding box center [100, 229] width 25 height 25
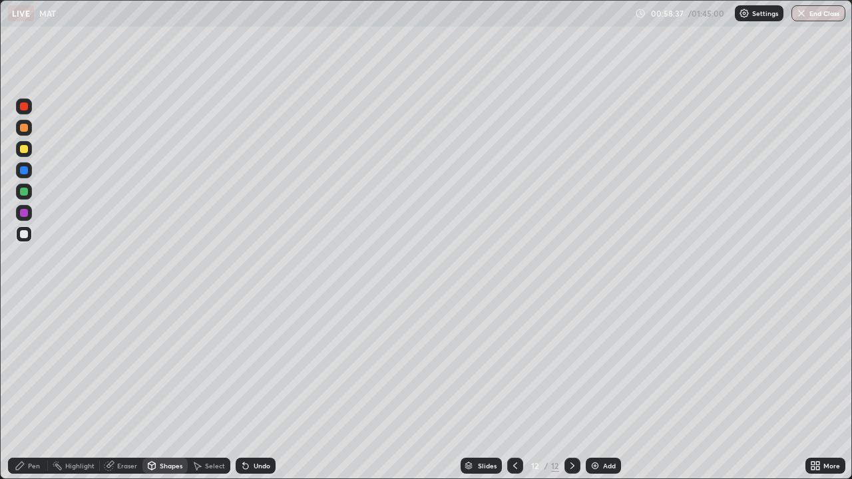
click at [24, 144] on div at bounding box center [24, 149] width 16 height 16
click at [25, 152] on div at bounding box center [24, 149] width 8 height 8
click at [27, 389] on div "Pen" at bounding box center [28, 466] width 40 height 16
click at [21, 345] on div at bounding box center [24, 346] width 8 height 8
click at [600, 389] on div "Add" at bounding box center [603, 466] width 35 height 16
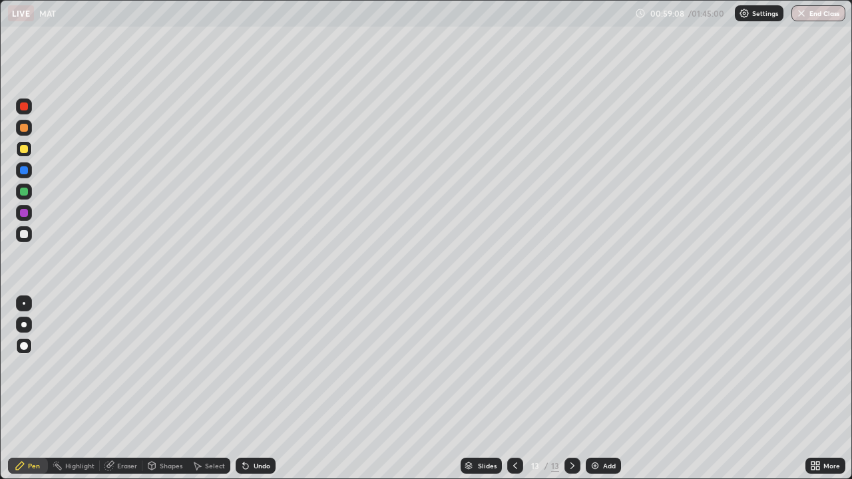
click at [513, 389] on icon at bounding box center [515, 465] width 11 height 11
click at [570, 389] on icon at bounding box center [572, 465] width 11 height 11
click at [128, 389] on div "Eraser" at bounding box center [127, 465] width 20 height 7
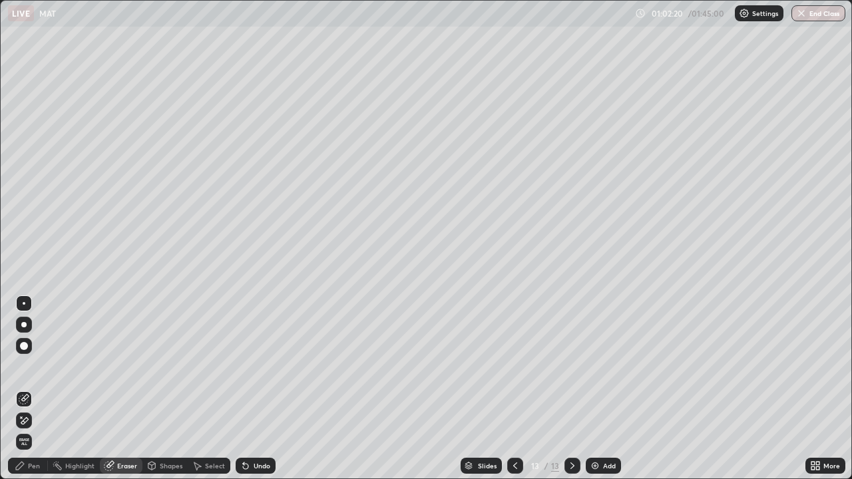
click at [24, 389] on span "Erase all" at bounding box center [24, 442] width 15 height 8
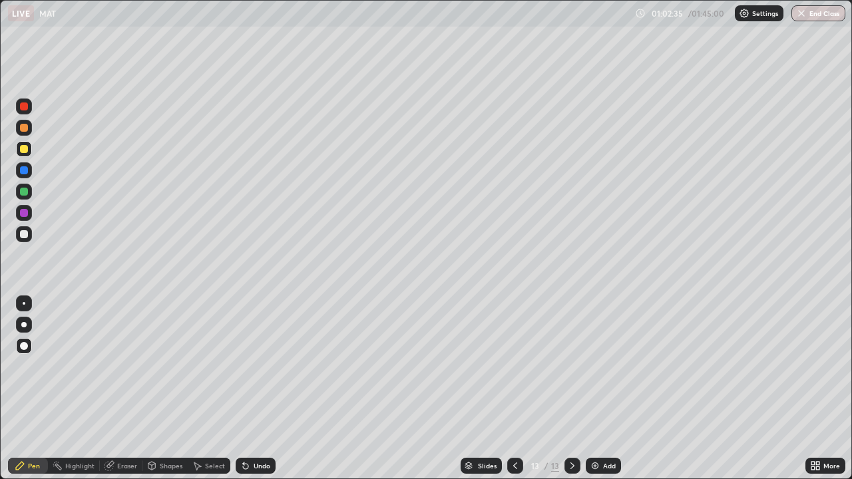
click at [165, 389] on div "Shapes" at bounding box center [171, 465] width 23 height 7
click at [166, 389] on div "Shapes" at bounding box center [171, 465] width 23 height 7
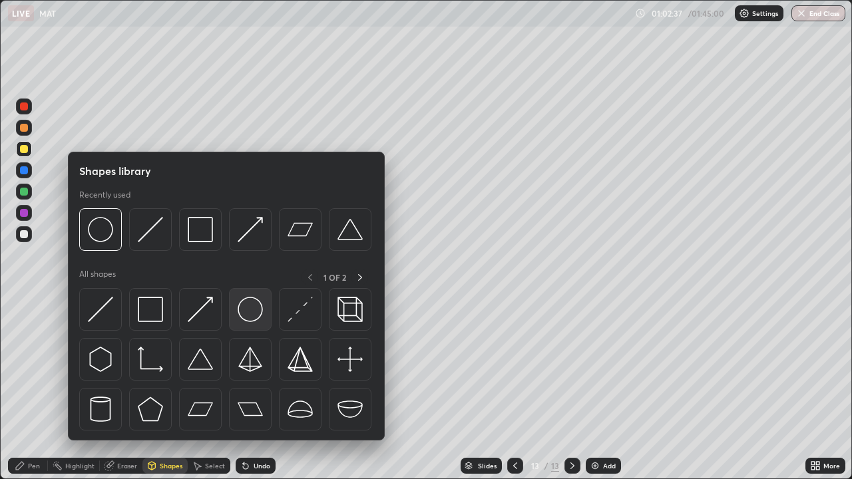
click at [255, 318] on img at bounding box center [250, 309] width 25 height 25
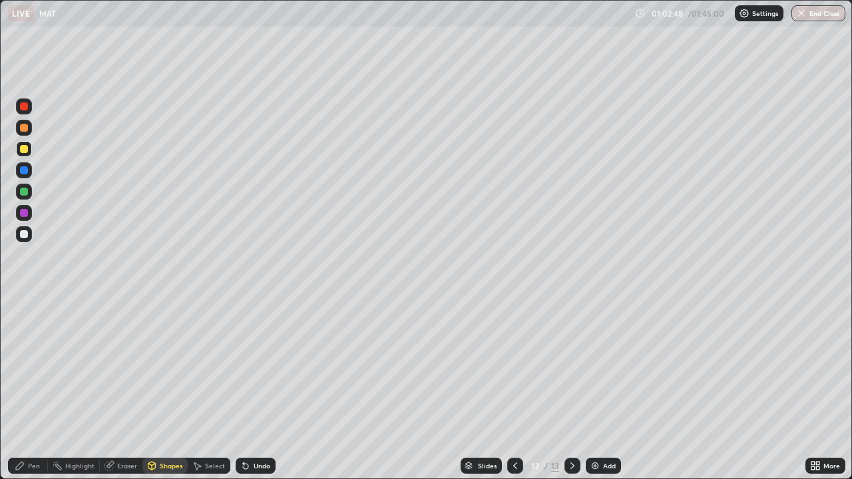
click at [201, 389] on icon at bounding box center [197, 465] width 11 height 11
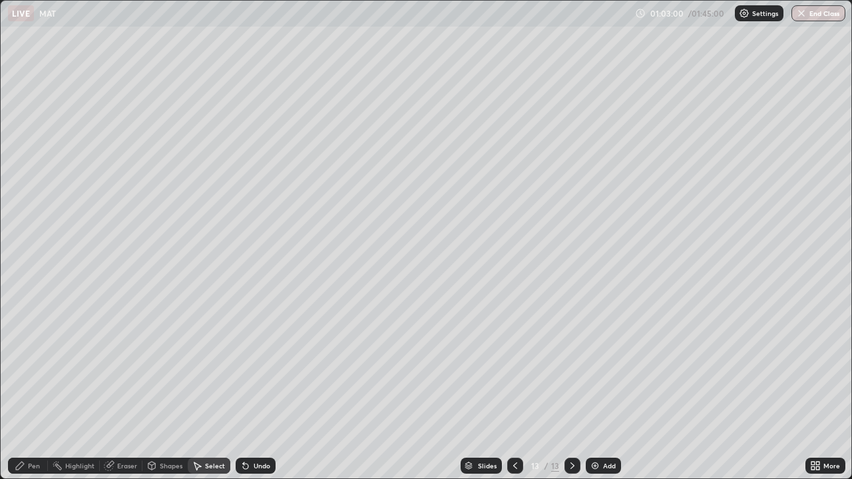
click at [172, 389] on div "Shapes" at bounding box center [171, 465] width 23 height 7
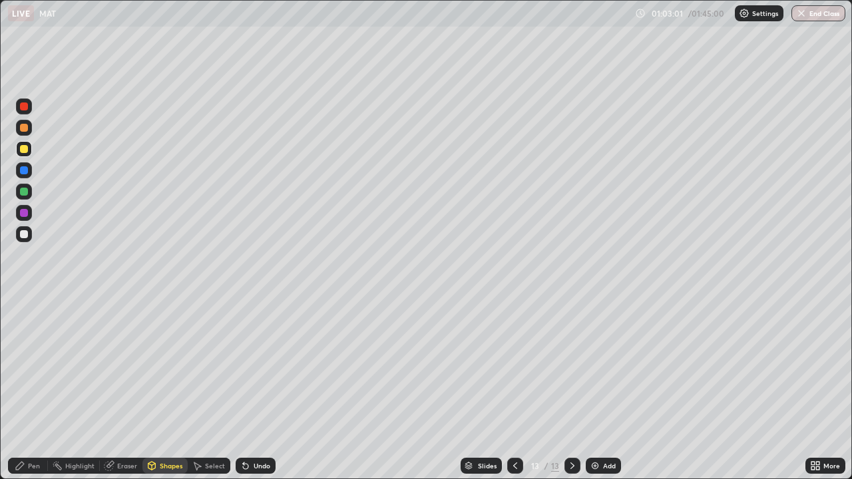
click at [216, 389] on div "Select" at bounding box center [215, 465] width 20 height 7
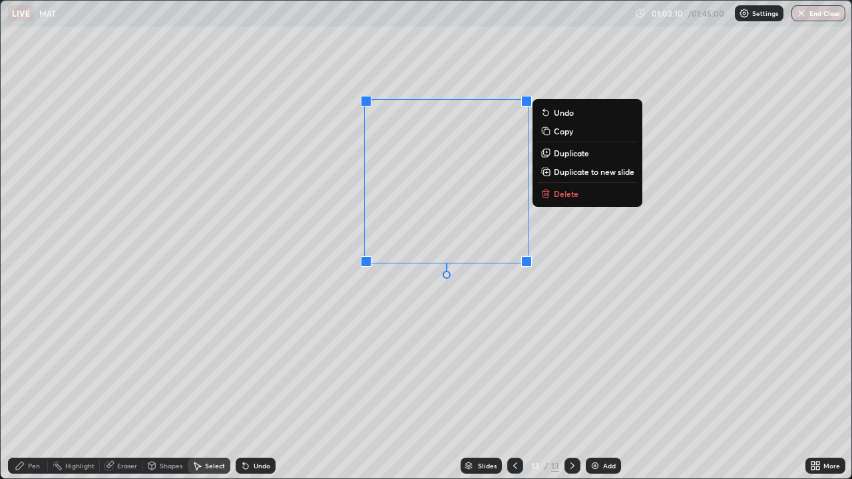
click at [568, 241] on div "0 ° Undo Copy Duplicate Duplicate to new slide Delete" at bounding box center [426, 240] width 850 height 478
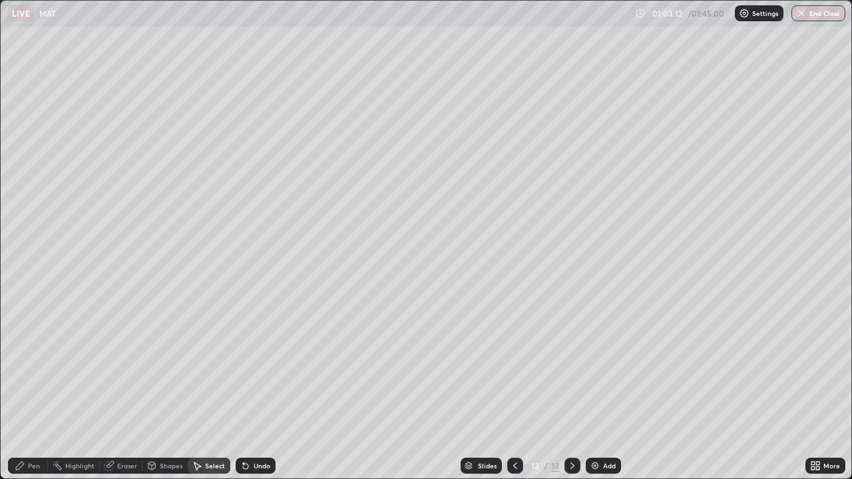
click at [124, 389] on div "Eraser" at bounding box center [127, 465] width 20 height 7
click at [36, 389] on div "Pen" at bounding box center [34, 465] width 12 height 7
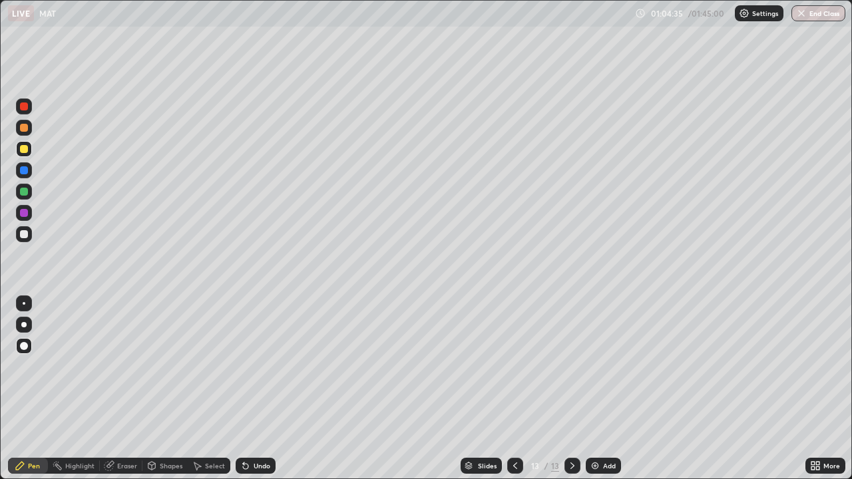
click at [337, 389] on div "Slides 13 / 13 Add" at bounding box center [540, 465] width 530 height 27
click at [345, 389] on div "Slides 13 / 13 Add" at bounding box center [540, 465] width 530 height 27
click at [263, 389] on div "Undo" at bounding box center [262, 465] width 17 height 7
click at [512, 389] on icon at bounding box center [515, 465] width 11 height 11
click at [564, 389] on div at bounding box center [572, 466] width 16 height 16
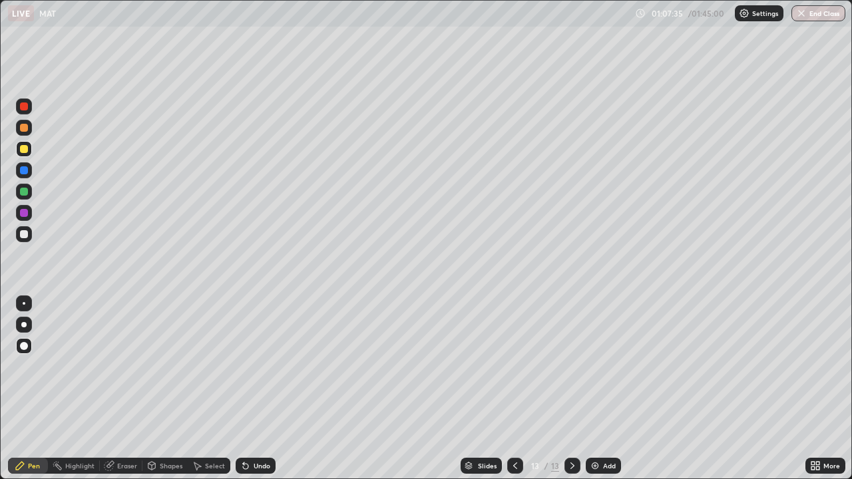
click at [131, 389] on div "Eraser" at bounding box center [127, 465] width 20 height 7
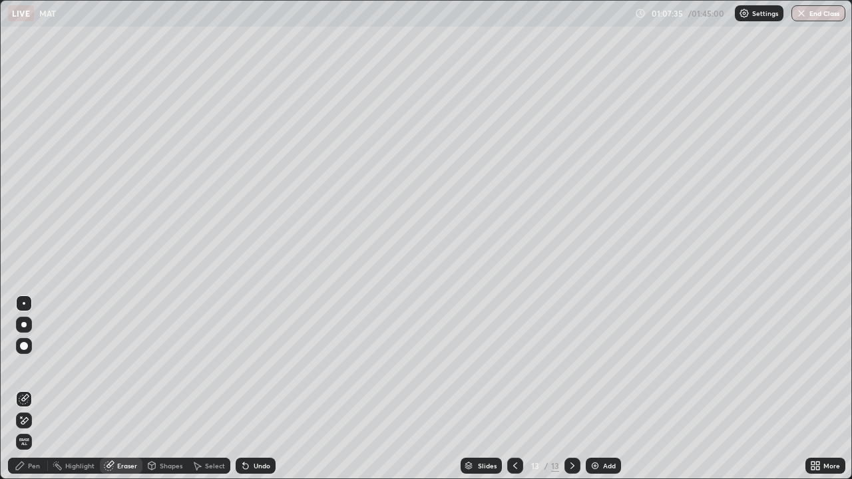
click at [30, 389] on span "Erase all" at bounding box center [24, 442] width 15 height 8
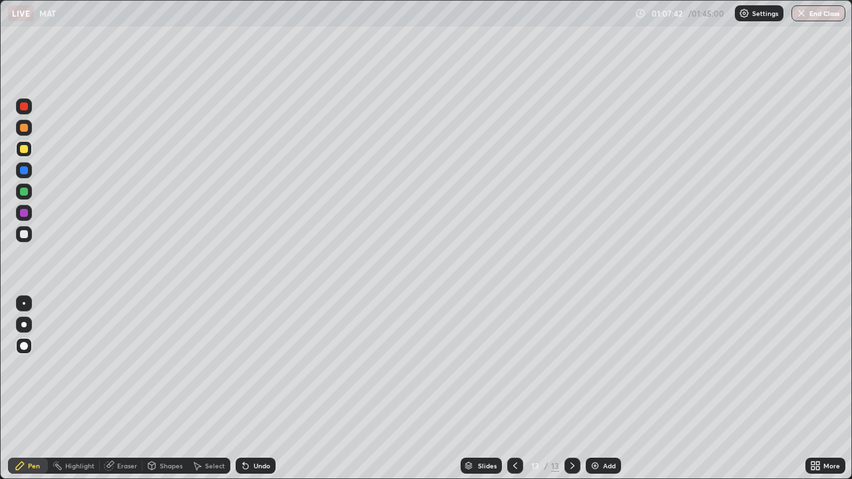
click at [165, 389] on div "Shapes" at bounding box center [171, 465] width 23 height 7
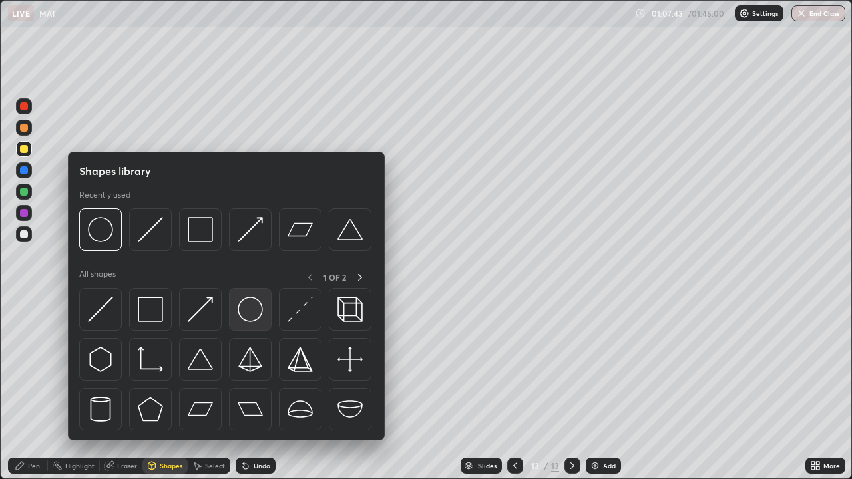
click at [252, 313] on img at bounding box center [250, 309] width 25 height 25
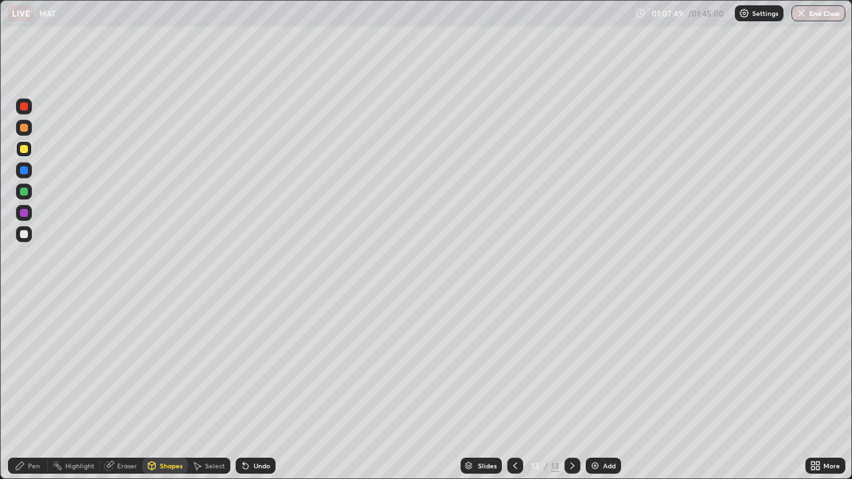
click at [205, 389] on div "Select" at bounding box center [215, 465] width 20 height 7
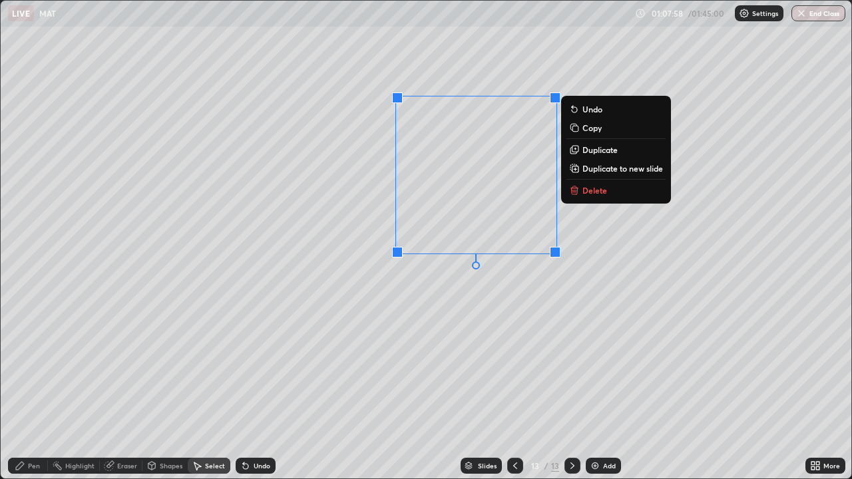
click at [596, 281] on div "0 ° Undo Copy Duplicate Duplicate to new slide Delete" at bounding box center [426, 240] width 850 height 478
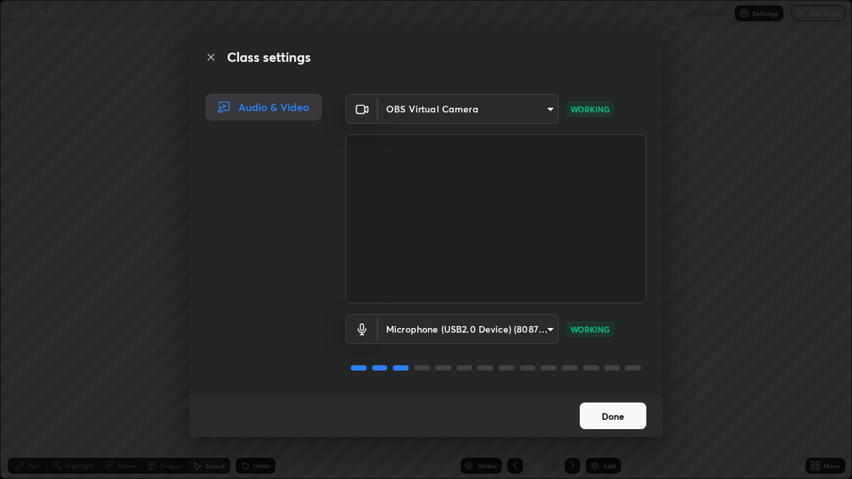
click at [601, 389] on button "Done" at bounding box center [613, 416] width 67 height 27
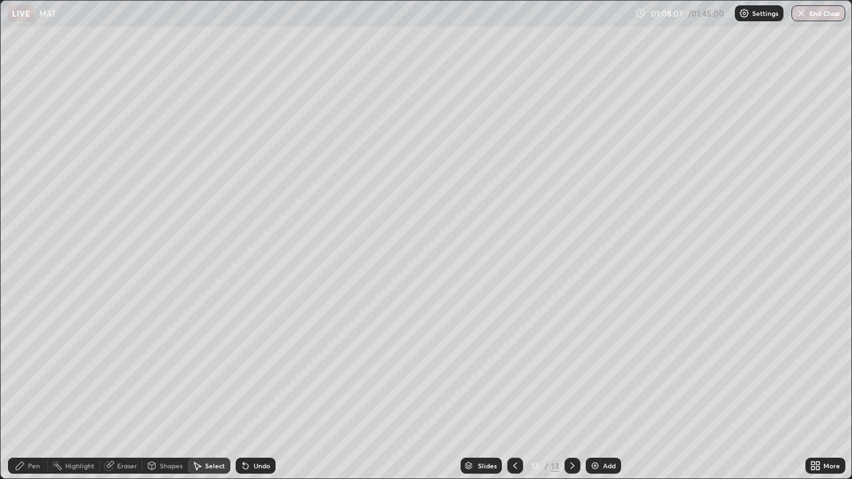
click at [38, 389] on div "Pen" at bounding box center [34, 465] width 12 height 7
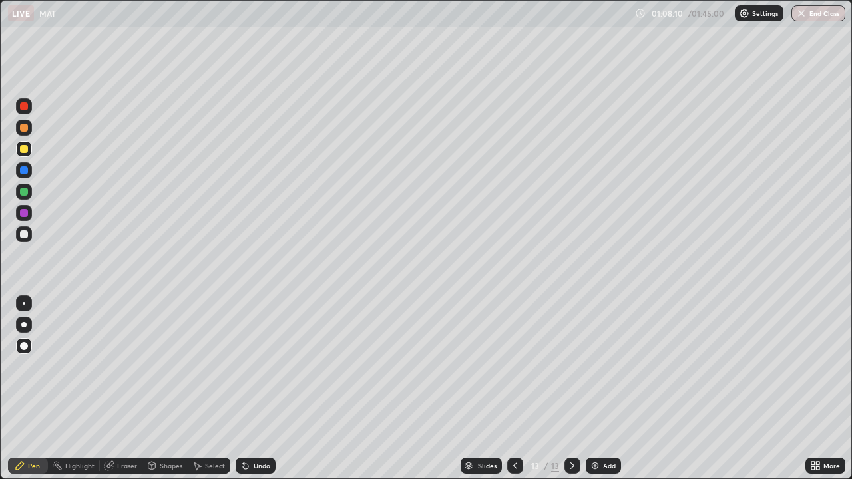
click at [25, 212] on div at bounding box center [24, 213] width 8 height 8
click at [120, 389] on div "Eraser" at bounding box center [127, 465] width 20 height 7
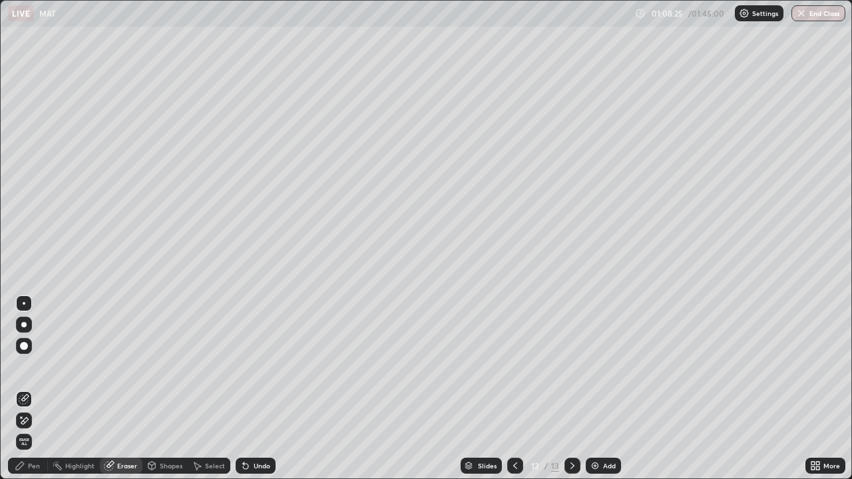
click at [27, 389] on div "Pen" at bounding box center [28, 466] width 40 height 16
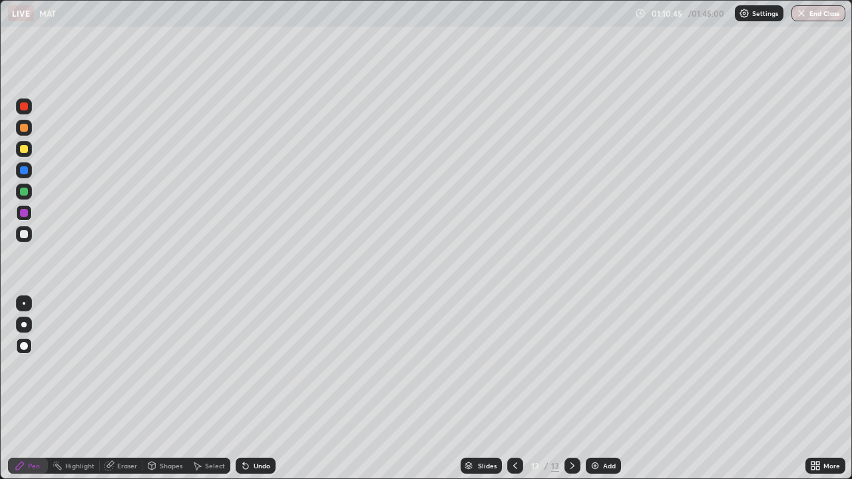
click at [120, 389] on div "Eraser" at bounding box center [127, 465] width 20 height 7
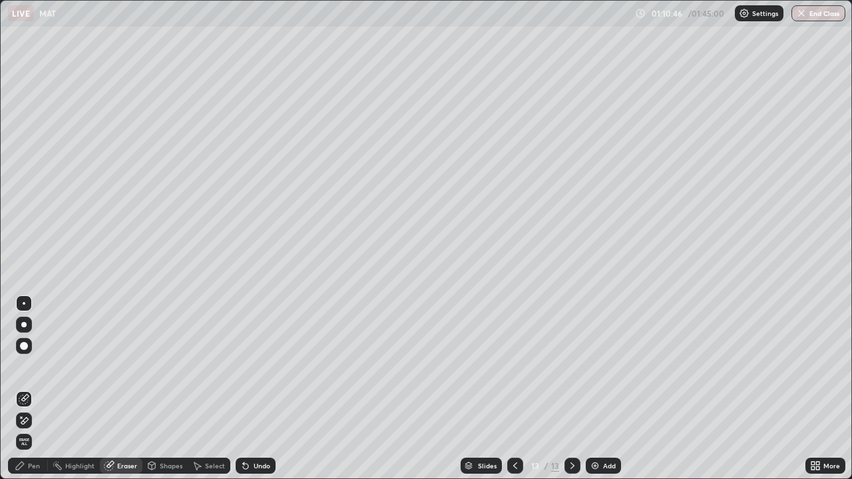
click at [21, 389] on icon at bounding box center [24, 399] width 11 height 11
click at [23, 389] on icon at bounding box center [24, 420] width 11 height 11
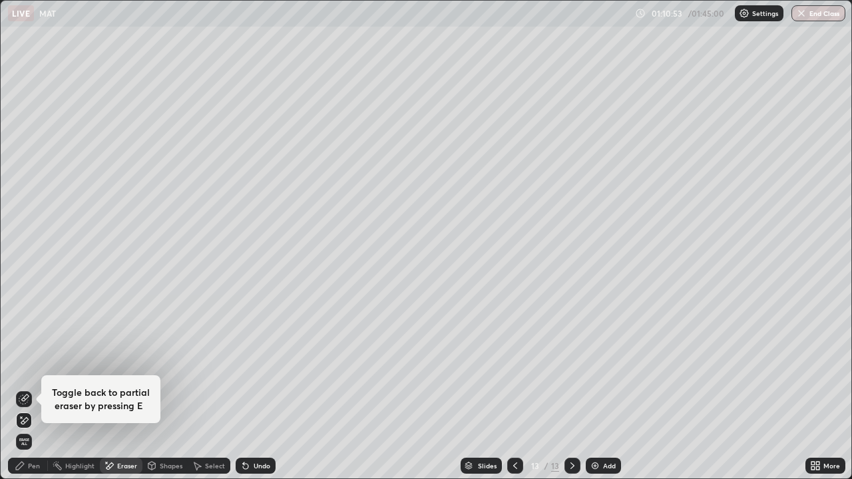
click at [23, 389] on icon at bounding box center [24, 399] width 11 height 11
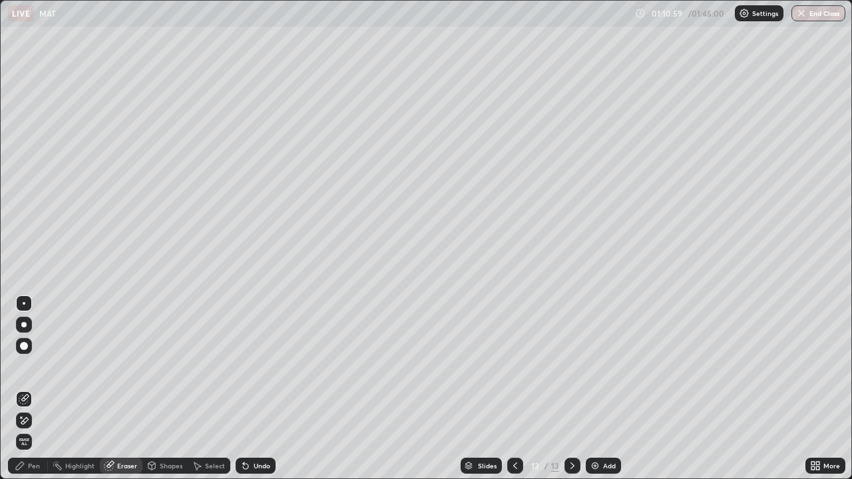
click at [30, 389] on span "Erase all" at bounding box center [24, 442] width 15 height 8
click at [0, 0] on div at bounding box center [0, 0] width 0 height 0
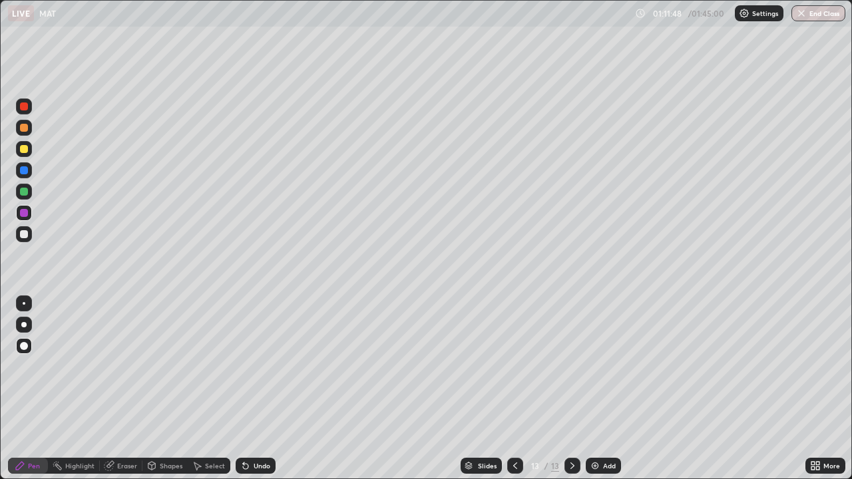
click at [174, 389] on div "Shapes" at bounding box center [171, 465] width 23 height 7
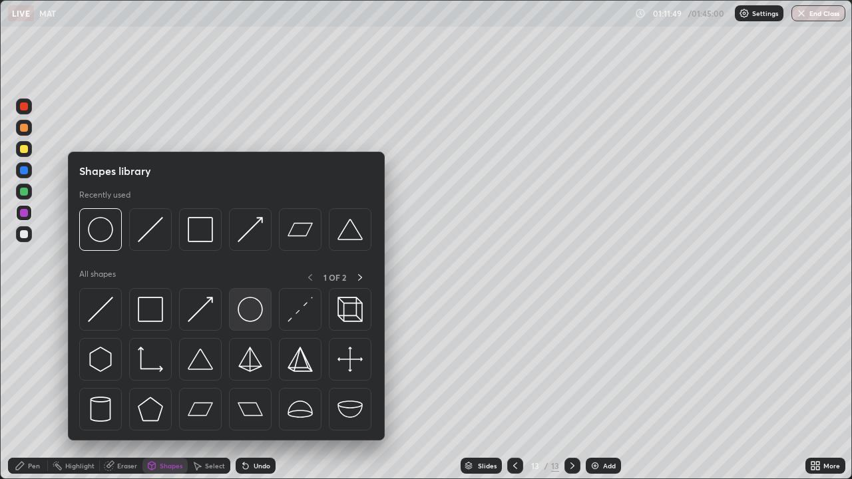
click at [254, 316] on img at bounding box center [250, 309] width 25 height 25
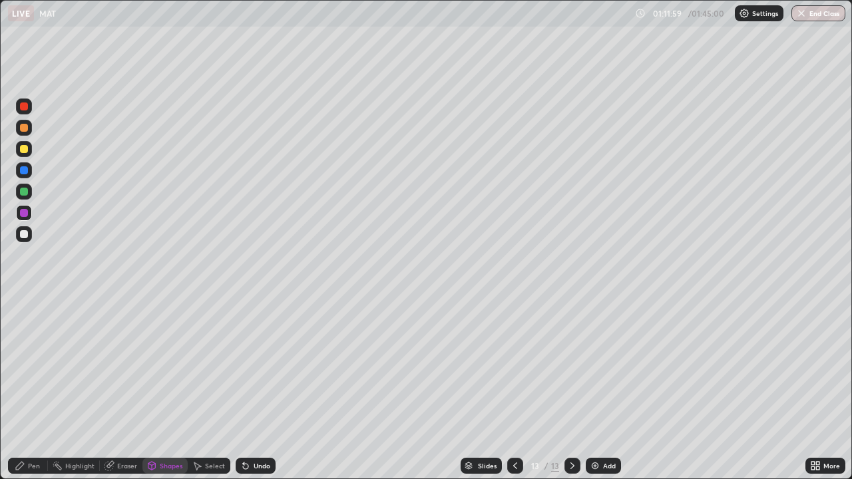
click at [208, 389] on div "Select" at bounding box center [215, 465] width 20 height 7
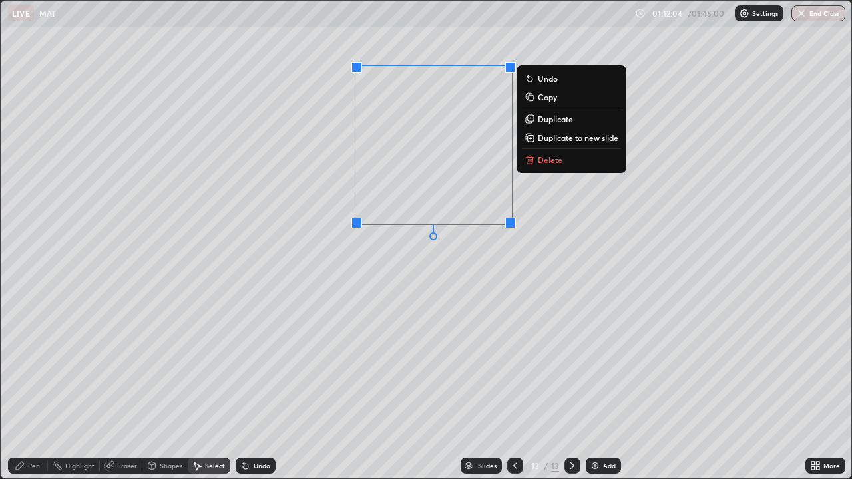
click at [332, 265] on div "0 ° Undo Copy Duplicate Duplicate to new slide Delete" at bounding box center [426, 240] width 850 height 478
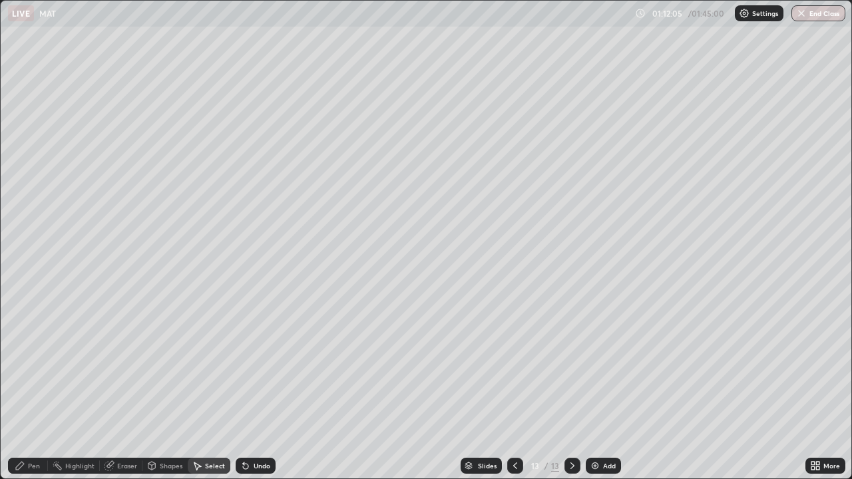
click at [33, 389] on div "Pen" at bounding box center [34, 465] width 12 height 7
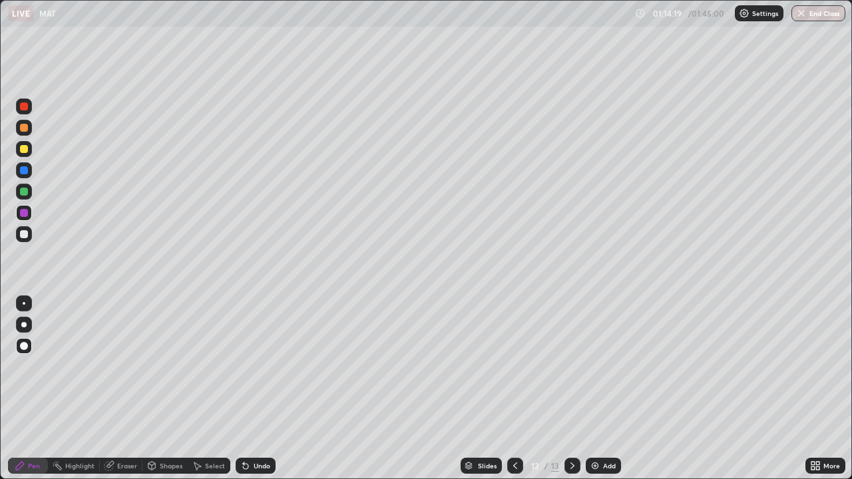
click at [515, 389] on div at bounding box center [515, 466] width 16 height 16
click at [571, 389] on icon at bounding box center [572, 465] width 11 height 11
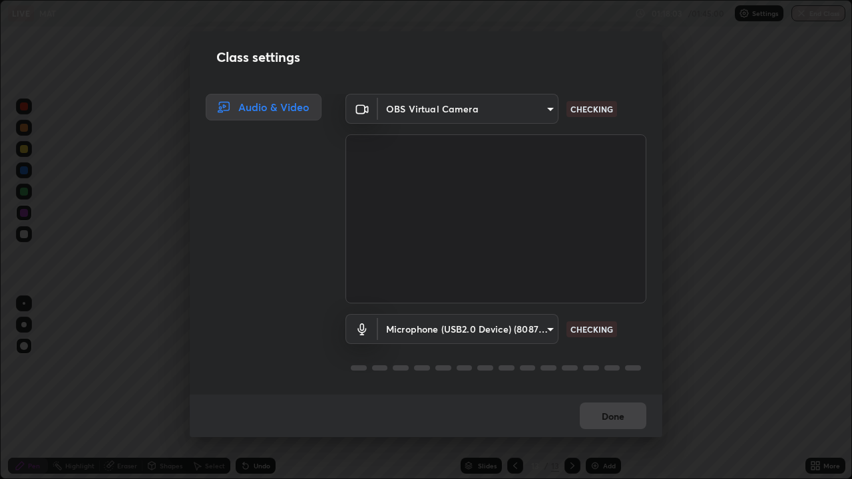
click at [542, 333] on body "Erase all LIVE MAT 01:18:03 / 01:45:00 Settings End Class Setting up your live …" at bounding box center [426, 239] width 852 height 479
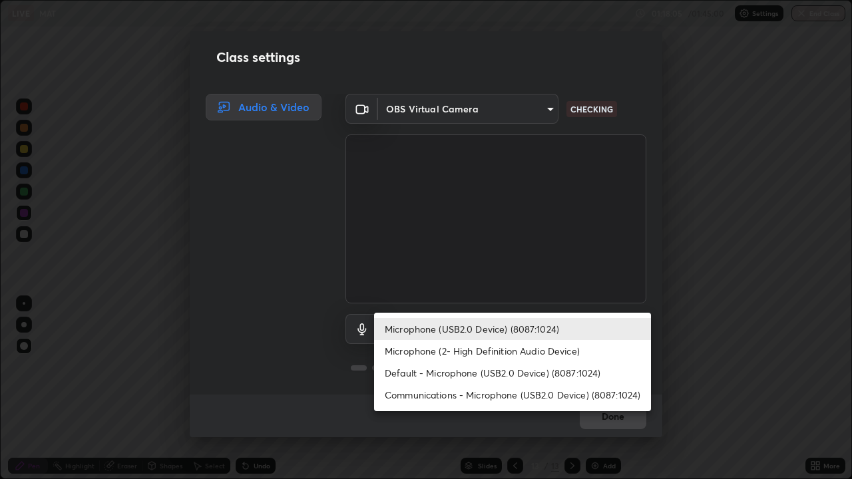
click at [438, 389] on div at bounding box center [426, 239] width 852 height 479
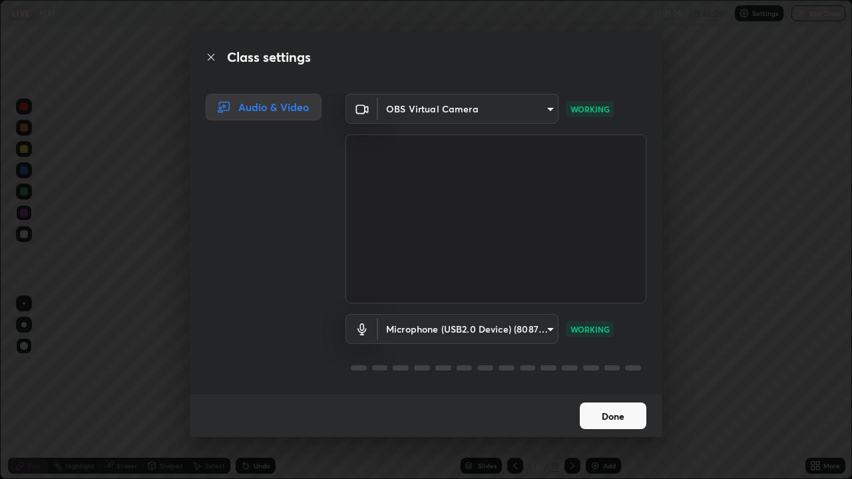
click at [627, 389] on button "Done" at bounding box center [613, 416] width 67 height 27
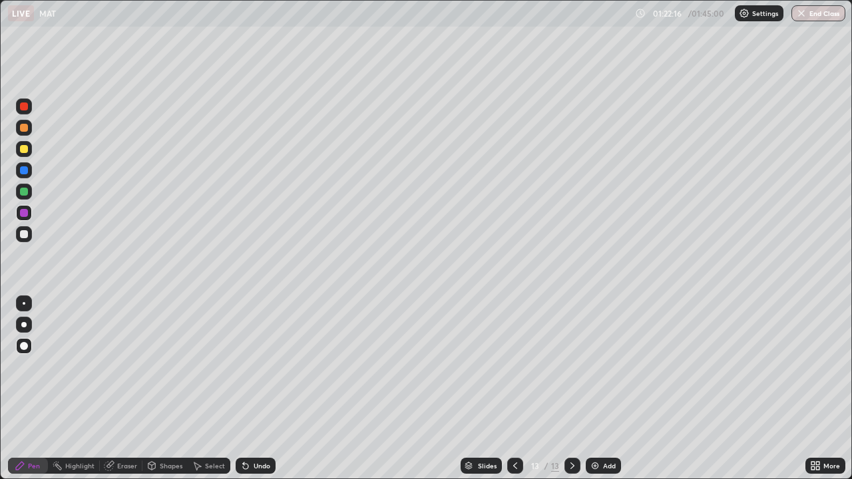
click at [598, 389] on div "Add" at bounding box center [603, 466] width 35 height 16
click at [603, 389] on div "Add" at bounding box center [603, 466] width 35 height 16
click at [23, 234] on div at bounding box center [24, 234] width 8 height 8
click at [168, 389] on div "Shapes" at bounding box center [171, 465] width 23 height 7
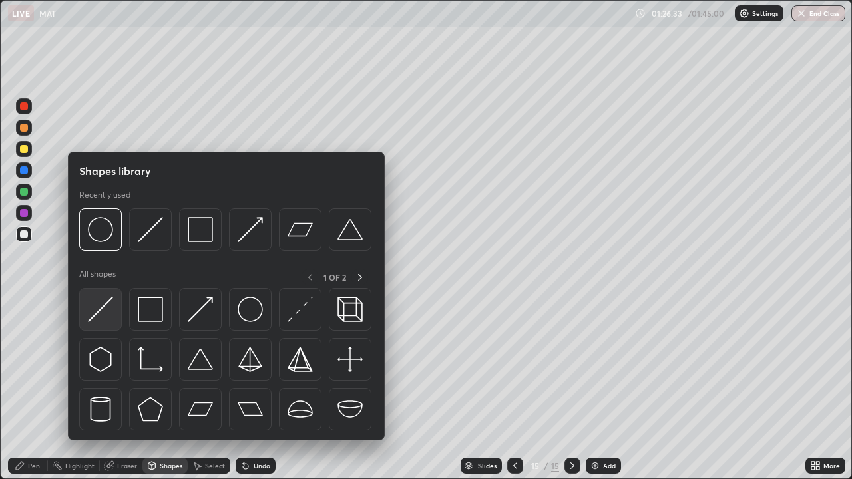
click at [94, 314] on img at bounding box center [100, 309] width 25 height 25
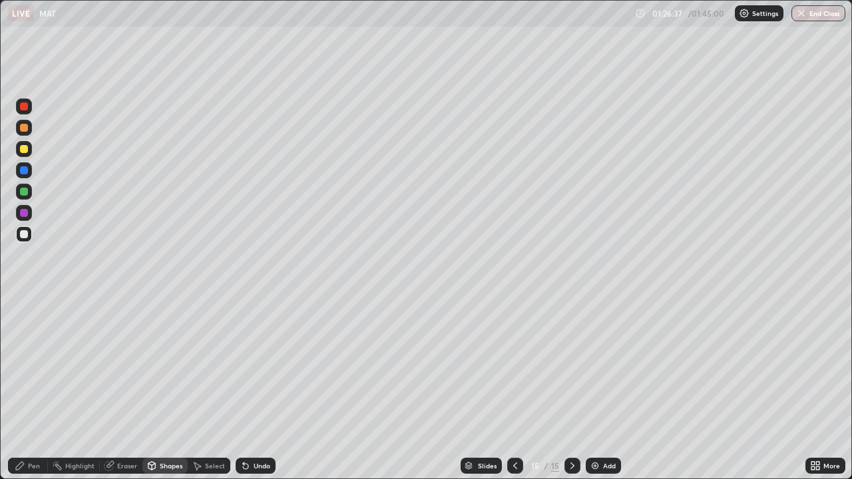
click at [33, 389] on div "Pen" at bounding box center [34, 465] width 12 height 7
click at [156, 389] on div "Shapes" at bounding box center [164, 466] width 45 height 16
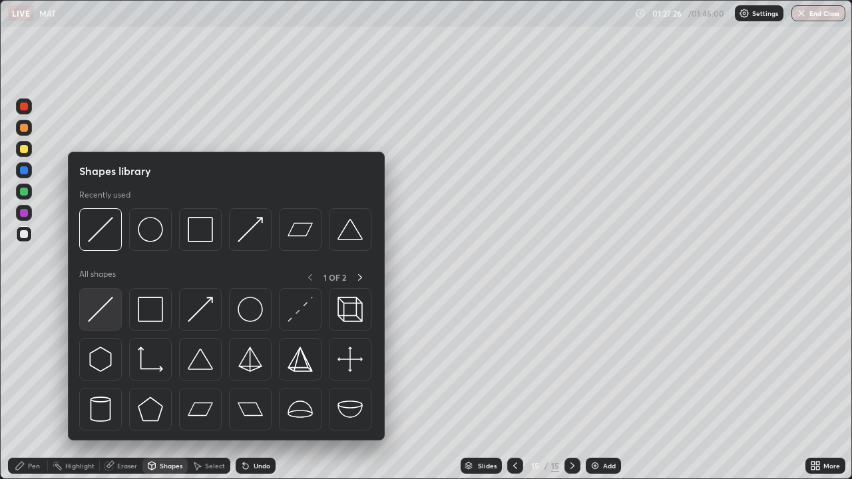
click at [96, 315] on img at bounding box center [100, 309] width 25 height 25
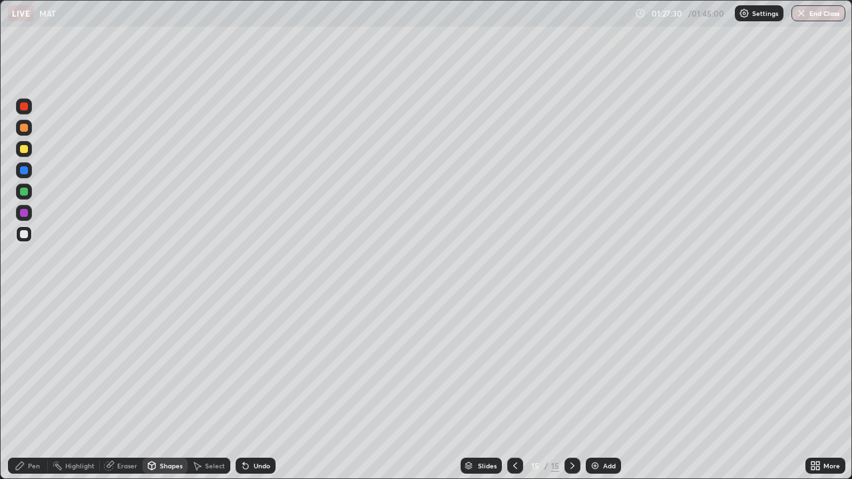
click at [34, 389] on div "Pen" at bounding box center [34, 465] width 12 height 7
click at [444, 389] on div "Slides 15 / 15 Add" at bounding box center [540, 465] width 530 height 27
click at [120, 389] on div "Eraser" at bounding box center [121, 466] width 43 height 16
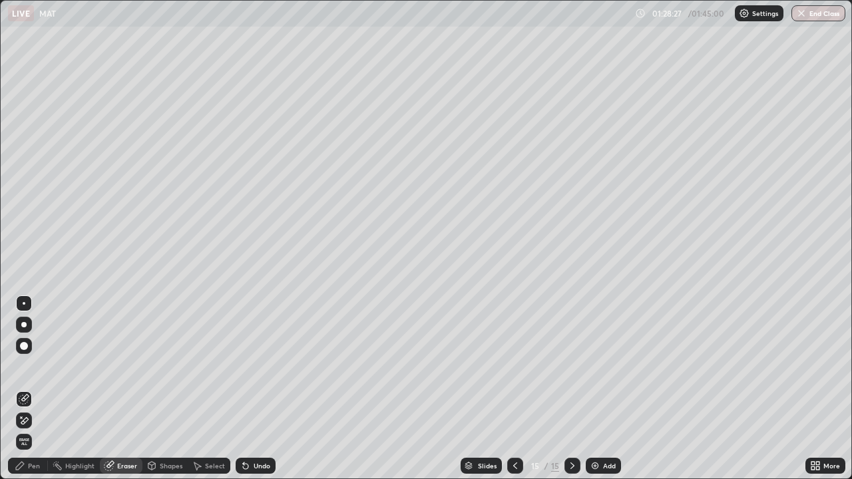
click at [38, 389] on div "Pen" at bounding box center [34, 465] width 12 height 7
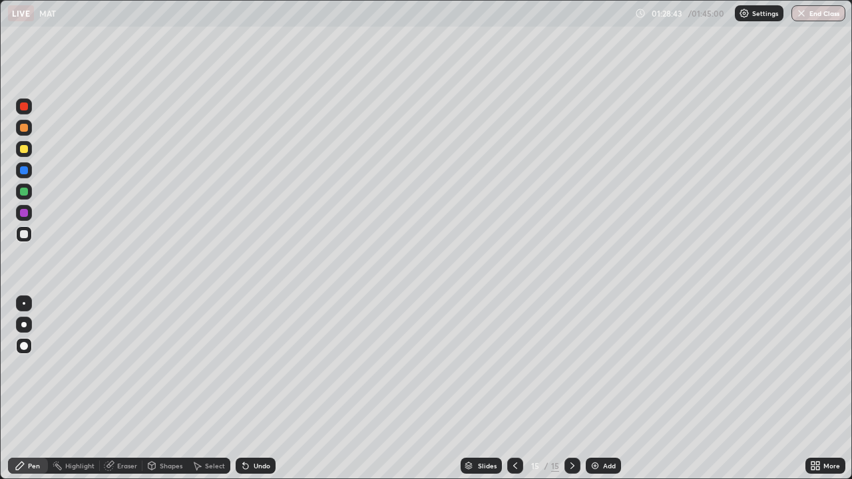
click at [128, 389] on div "Eraser" at bounding box center [127, 465] width 20 height 7
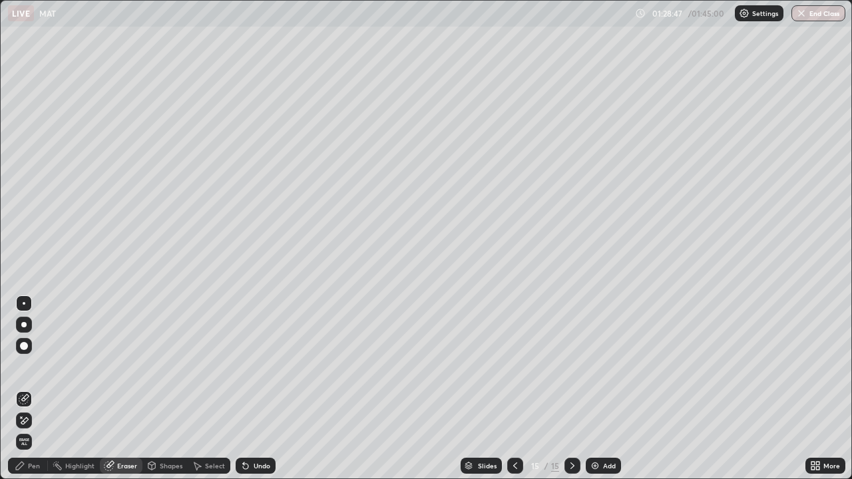
click at [35, 389] on div "Pen" at bounding box center [28, 466] width 40 height 16
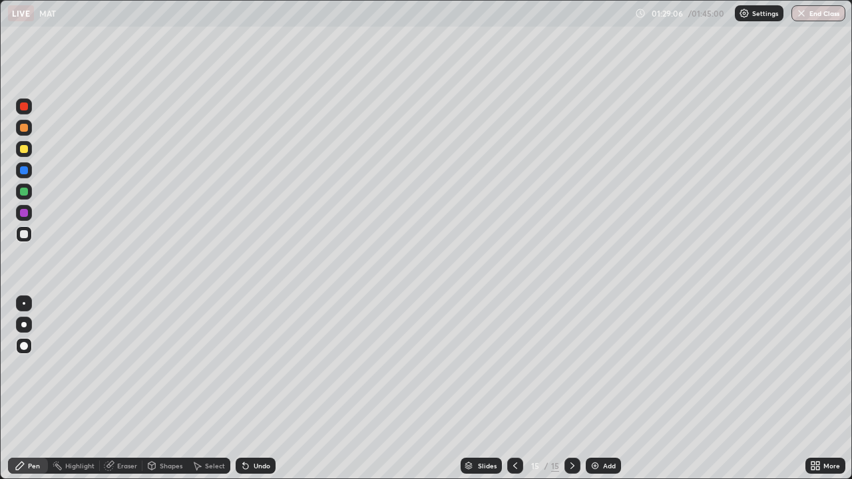
click at [170, 389] on div "Shapes" at bounding box center [171, 465] width 23 height 7
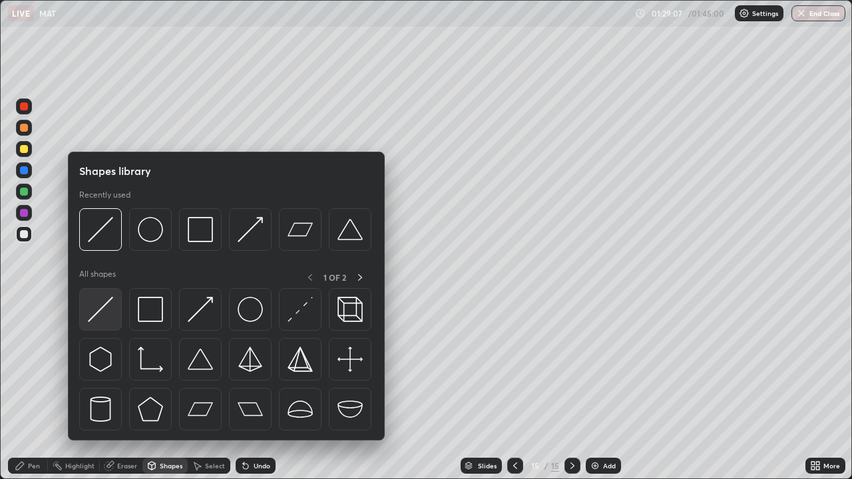
click at [104, 313] on img at bounding box center [100, 309] width 25 height 25
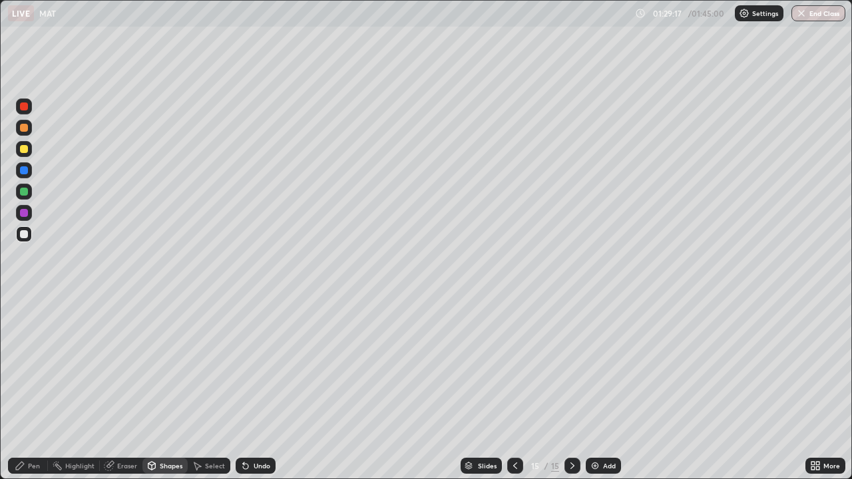
click at [28, 389] on div "Pen" at bounding box center [34, 465] width 12 height 7
click at [30, 389] on div "Pen" at bounding box center [34, 465] width 12 height 7
click at [601, 389] on div "Add" at bounding box center [603, 466] width 35 height 16
click at [598, 389] on img at bounding box center [595, 465] width 11 height 11
click at [26, 150] on div at bounding box center [24, 149] width 8 height 8
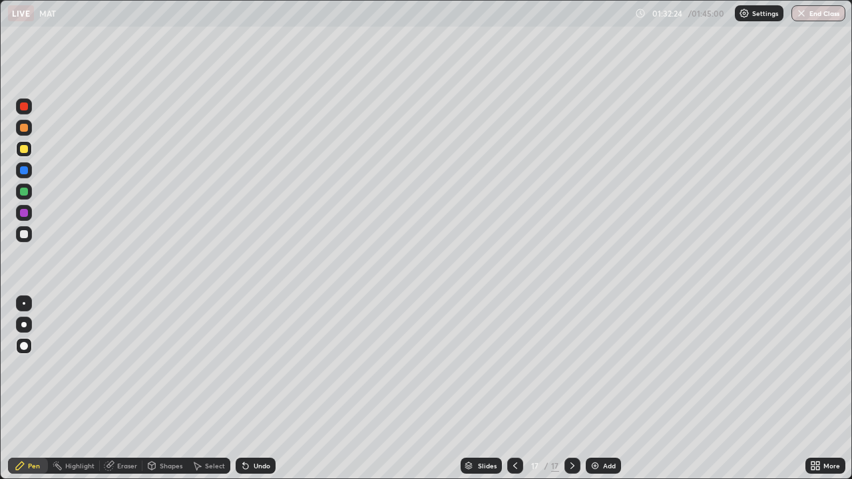
click at [23, 234] on div at bounding box center [24, 234] width 8 height 8
click at [134, 389] on div "Eraser" at bounding box center [127, 465] width 20 height 7
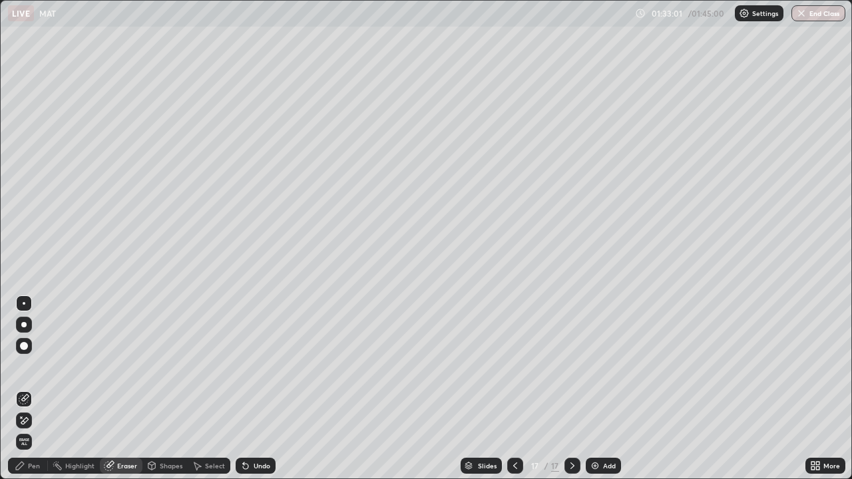
click at [30, 389] on div "Pen" at bounding box center [34, 465] width 12 height 7
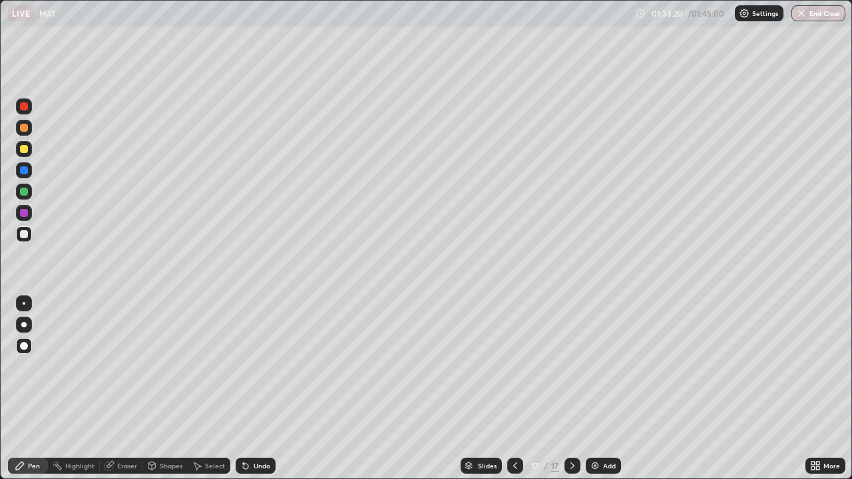
click at [599, 389] on div "Add" at bounding box center [603, 466] width 35 height 16
click at [24, 150] on div at bounding box center [24, 149] width 8 height 8
click at [23, 215] on div at bounding box center [24, 213] width 8 height 8
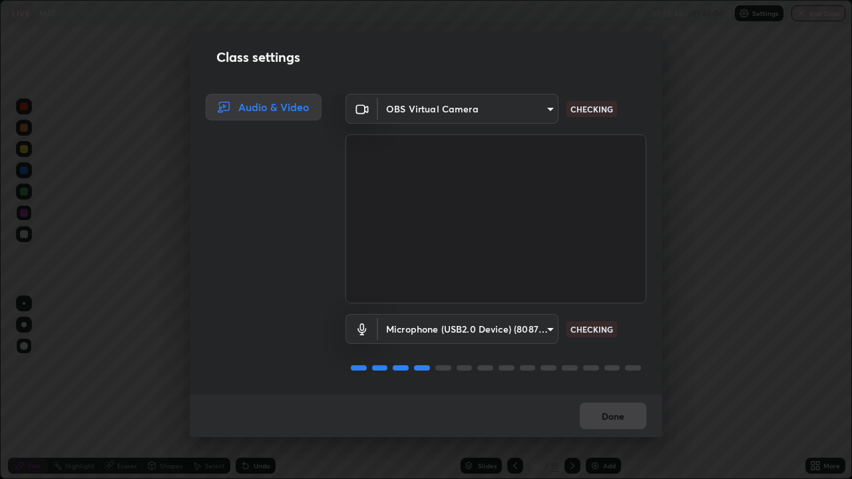
click at [609, 389] on div "Done" at bounding box center [426, 416] width 472 height 43
click at [606, 389] on button "Done" at bounding box center [613, 416] width 67 height 27
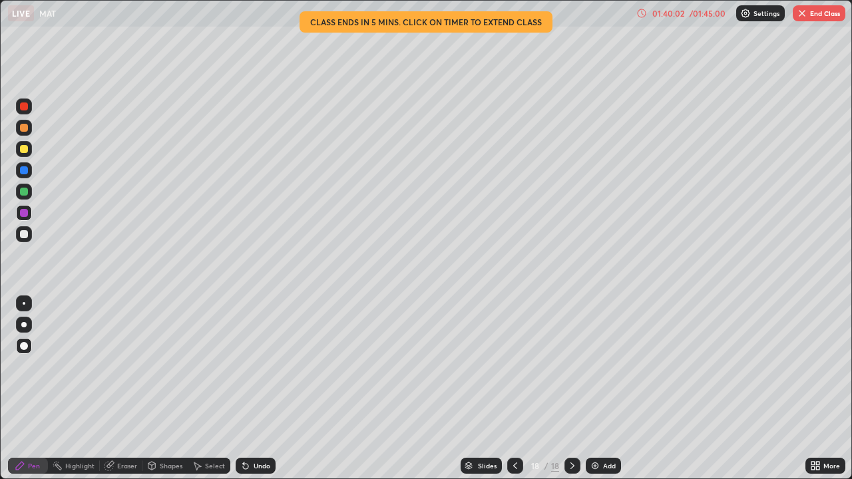
click at [815, 13] on button "End Class" at bounding box center [818, 13] width 53 height 16
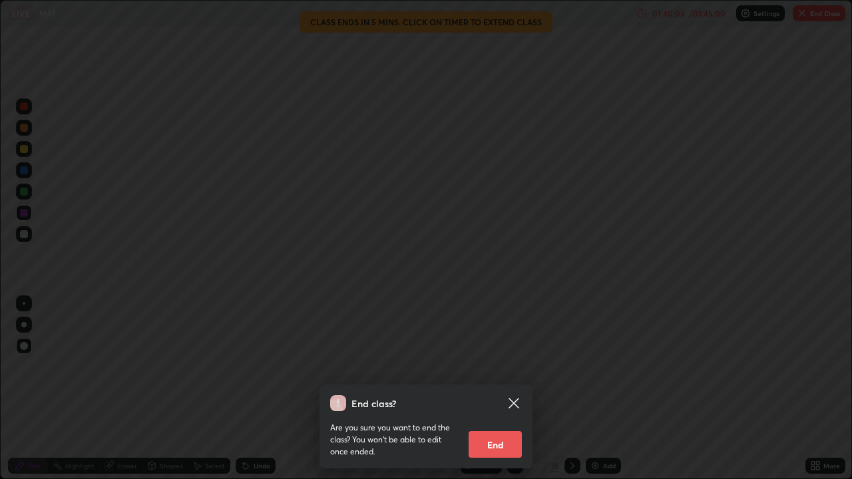
click at [496, 389] on button "End" at bounding box center [494, 444] width 53 height 27
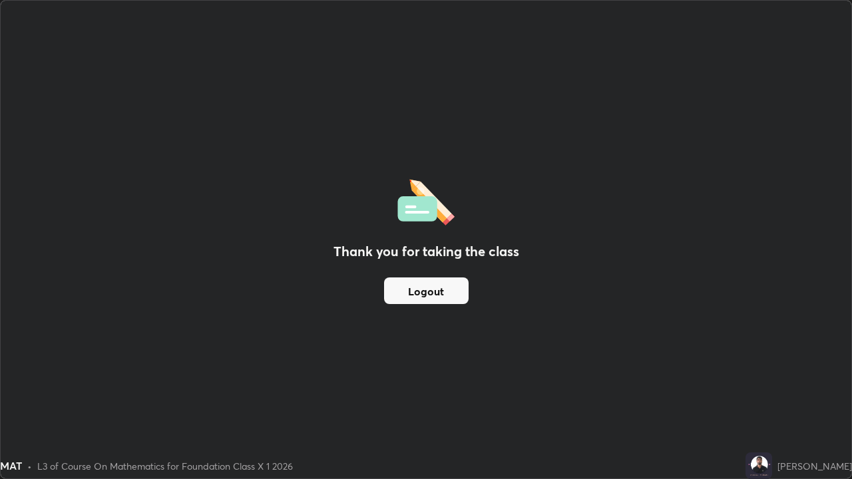
click at [444, 283] on button "Logout" at bounding box center [426, 290] width 85 height 27
click at [444, 293] on button "Logout" at bounding box center [426, 290] width 85 height 27
click at [449, 293] on button "Logout" at bounding box center [426, 290] width 85 height 27
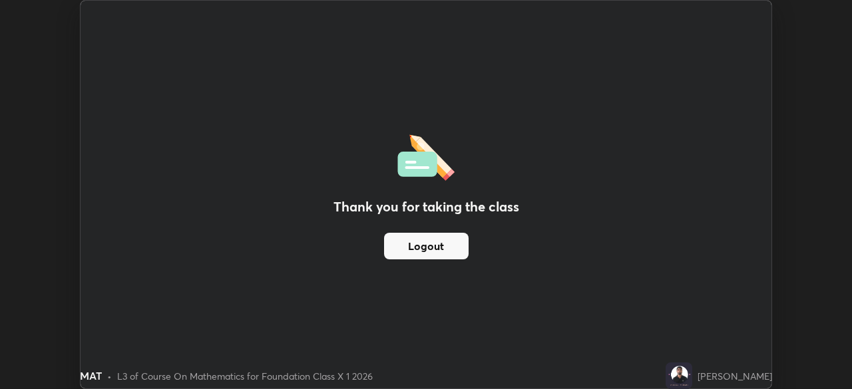
scroll to position [66148, 65685]
